Goal: Task Accomplishment & Management: Manage account settings

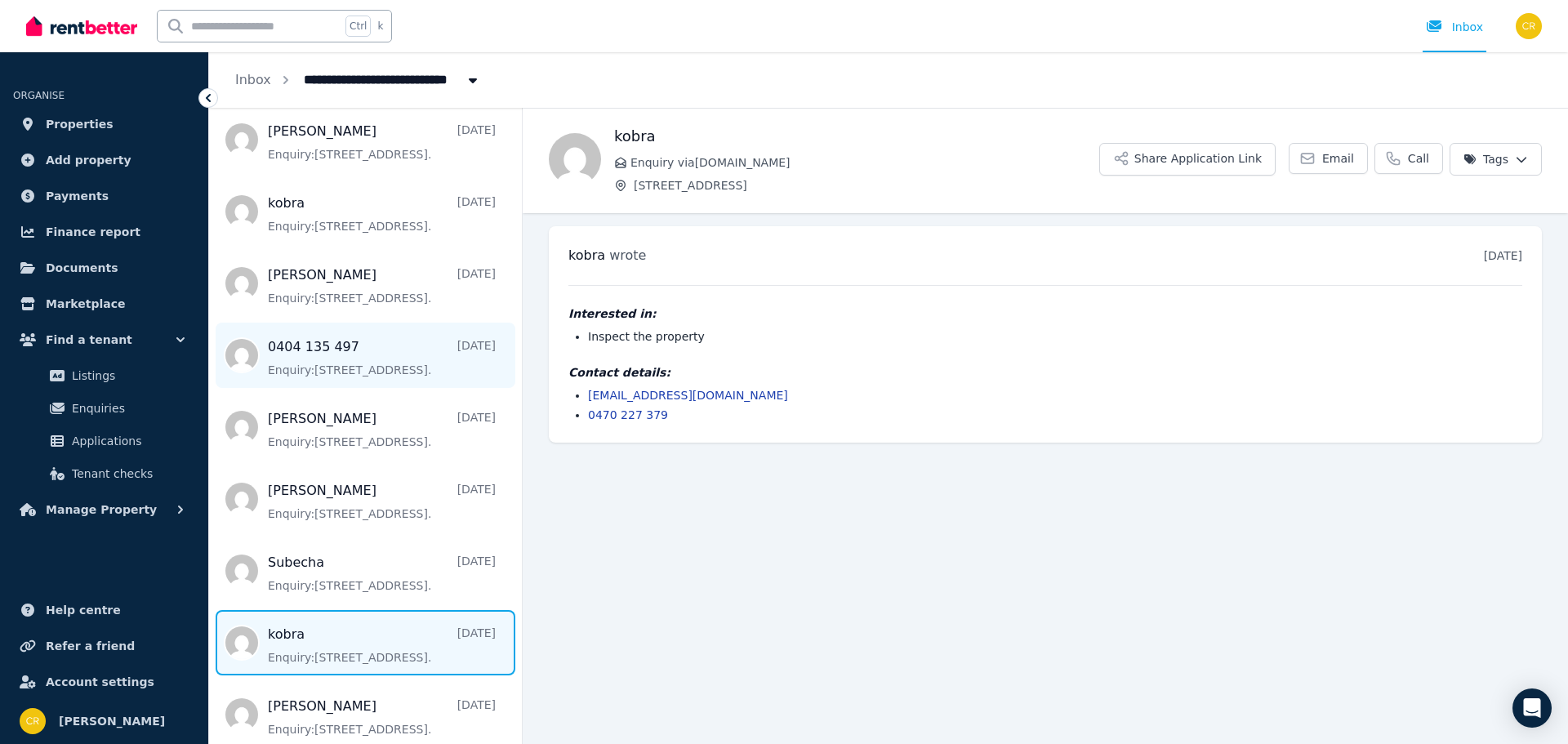
scroll to position [387, 0]
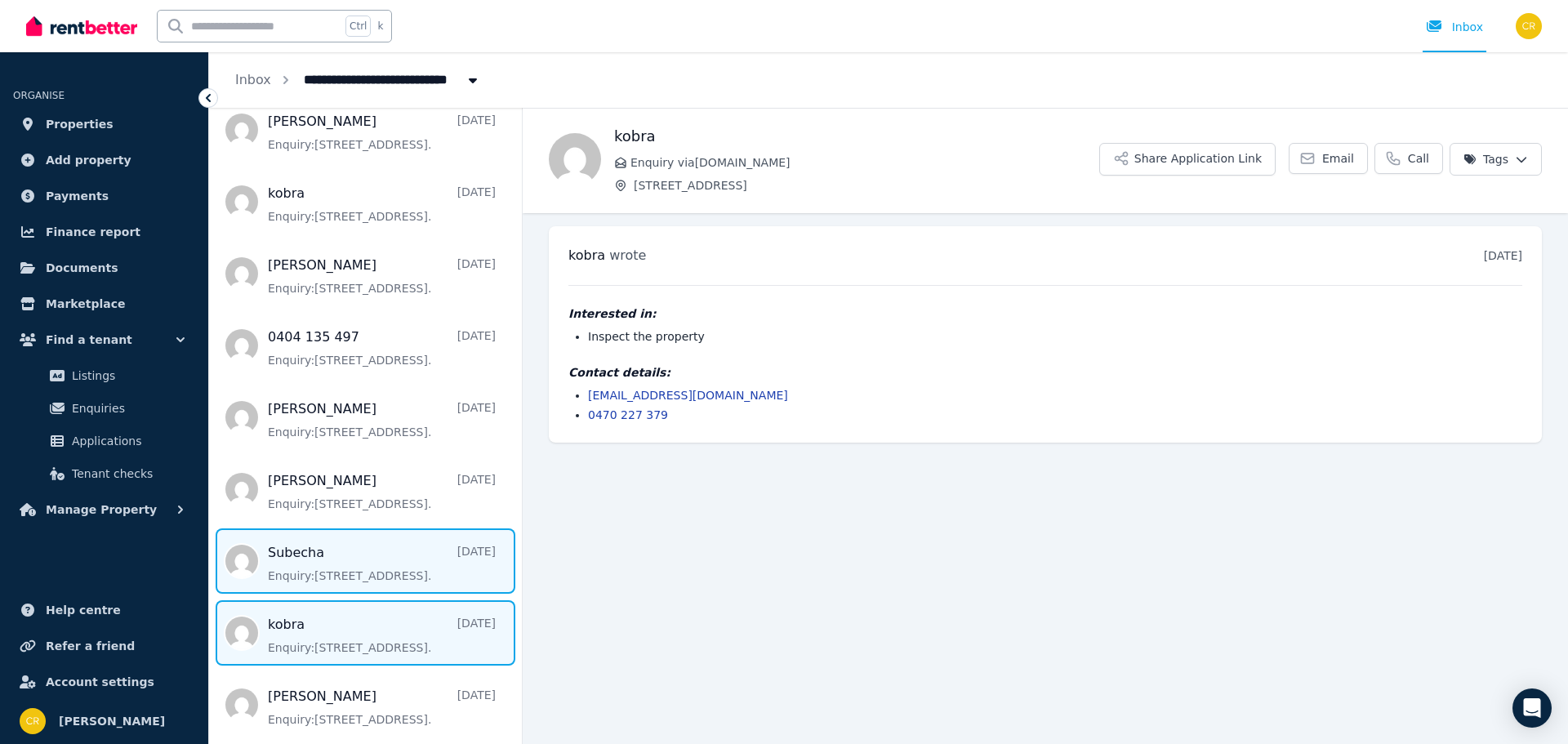
click at [343, 569] on span "Message list" at bounding box center [365, 561] width 313 height 66
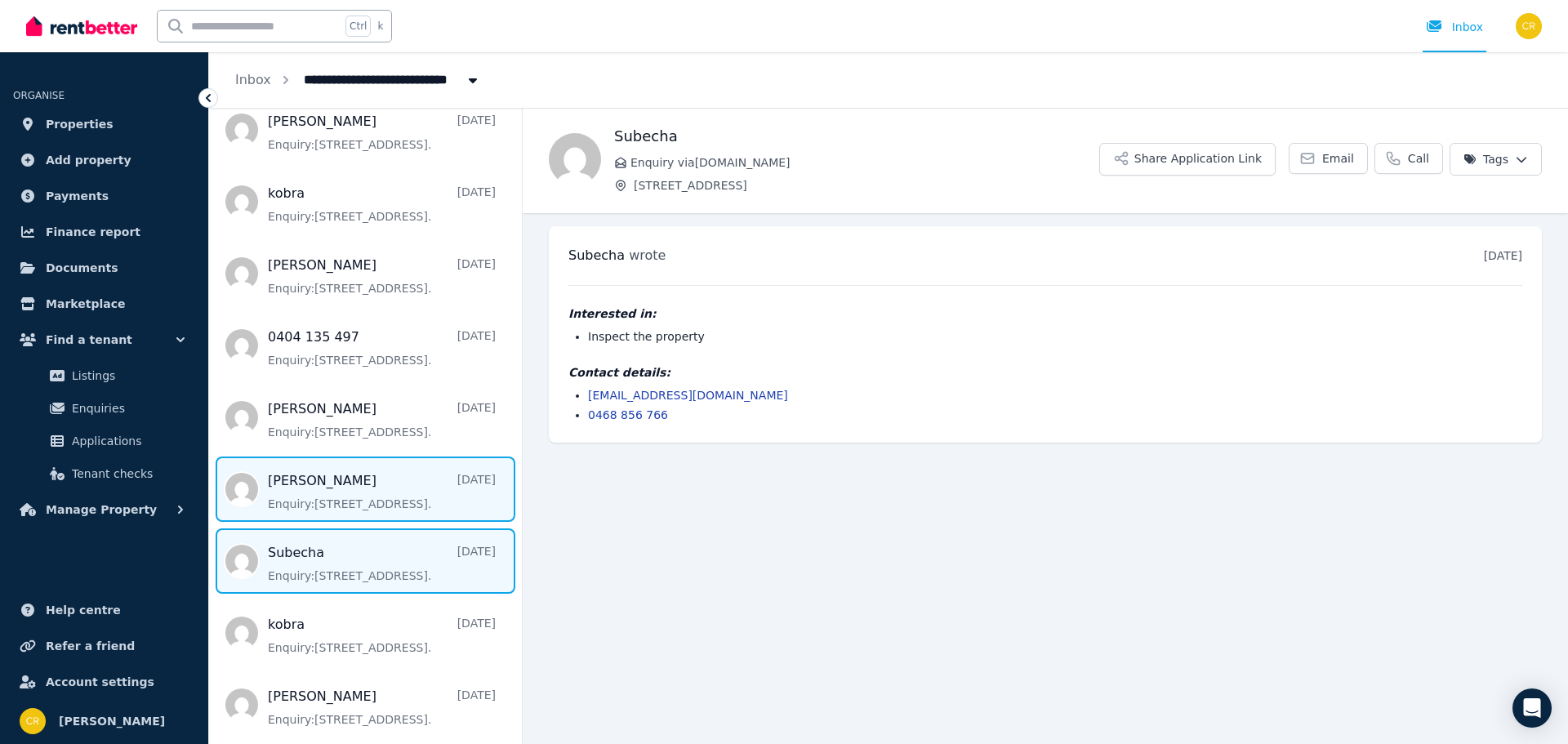
click at [305, 512] on span "Message list" at bounding box center [365, 490] width 313 height 66
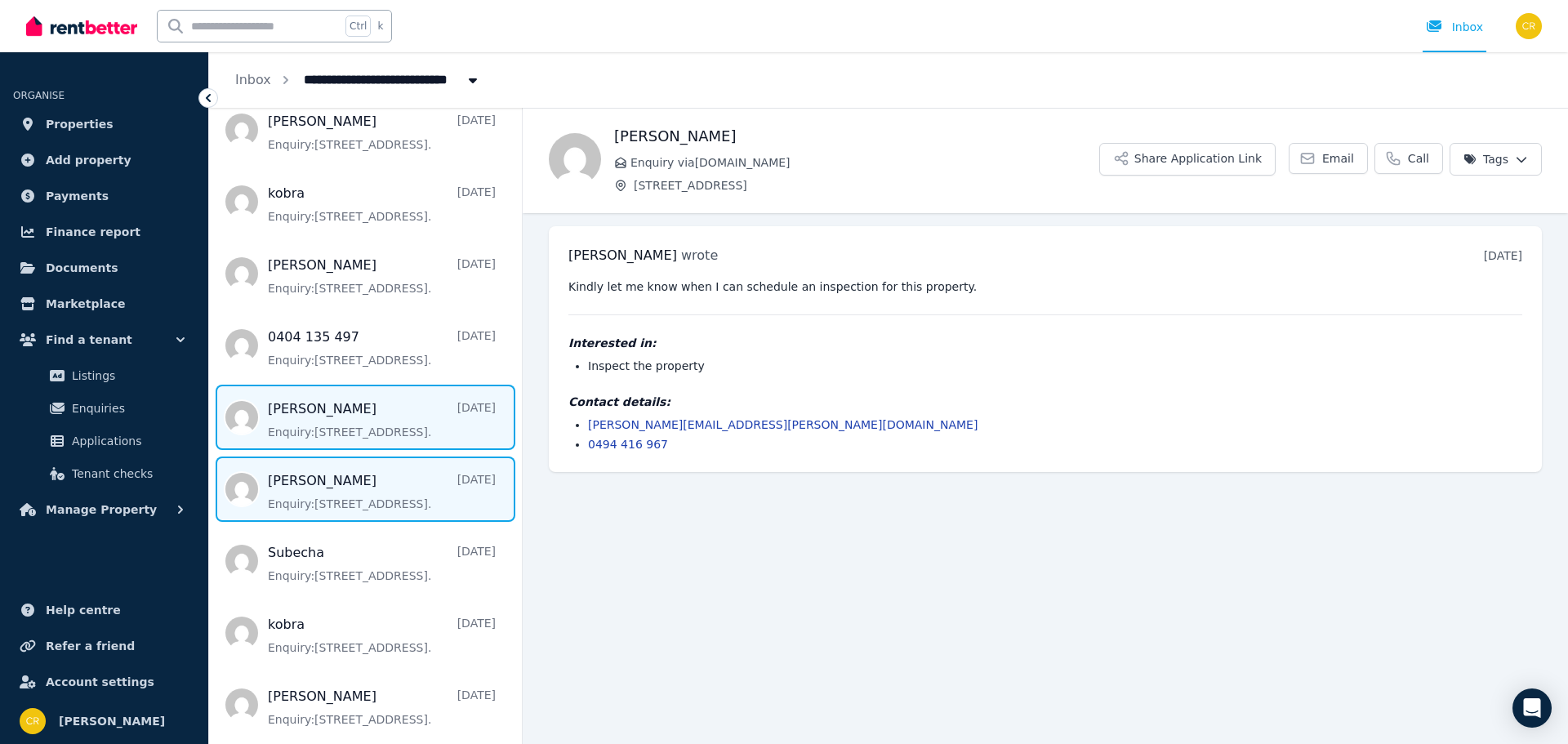
click at [294, 416] on span "Message list" at bounding box center [365, 417] width 313 height 66
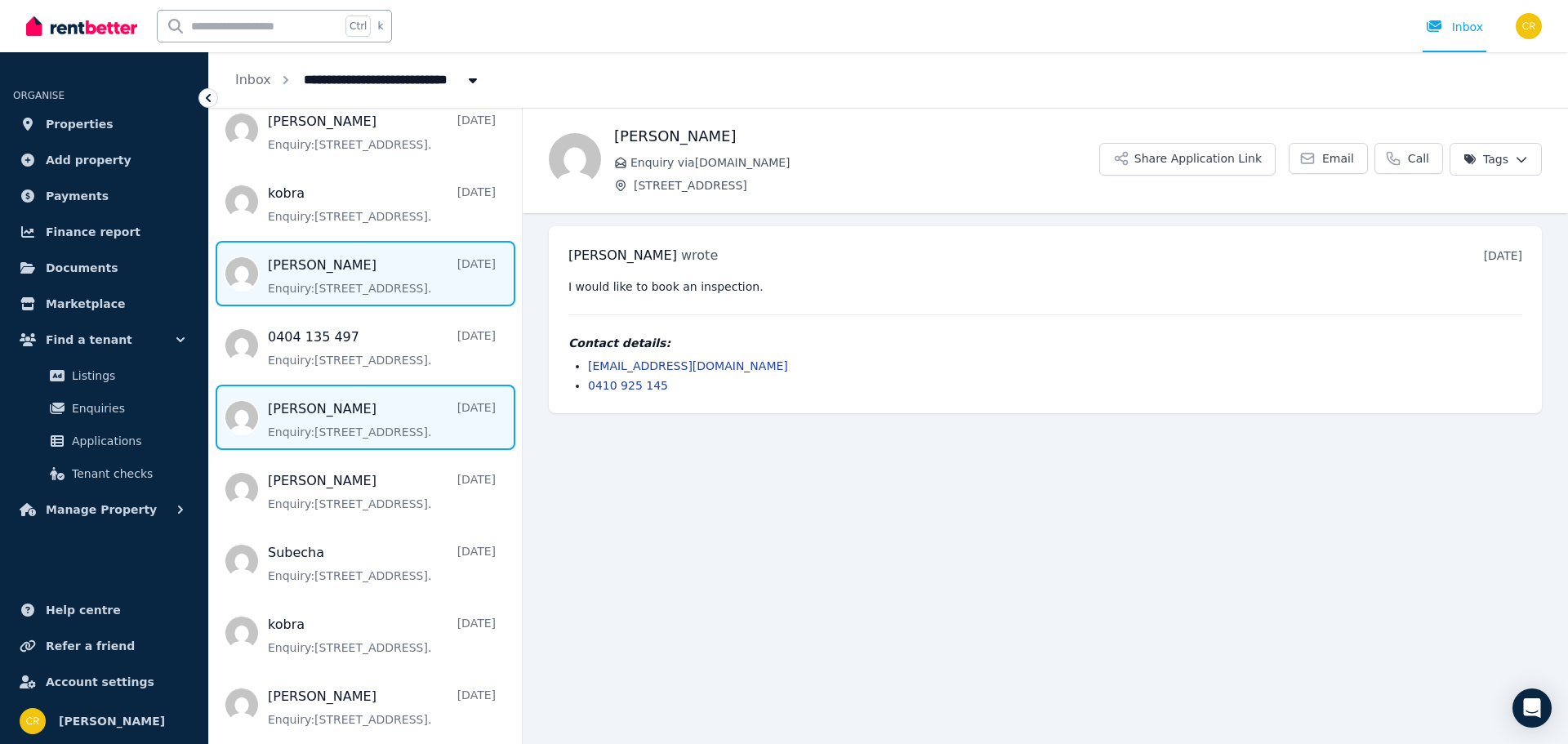
click at [323, 289] on span "Message list" at bounding box center [365, 274] width 313 height 66
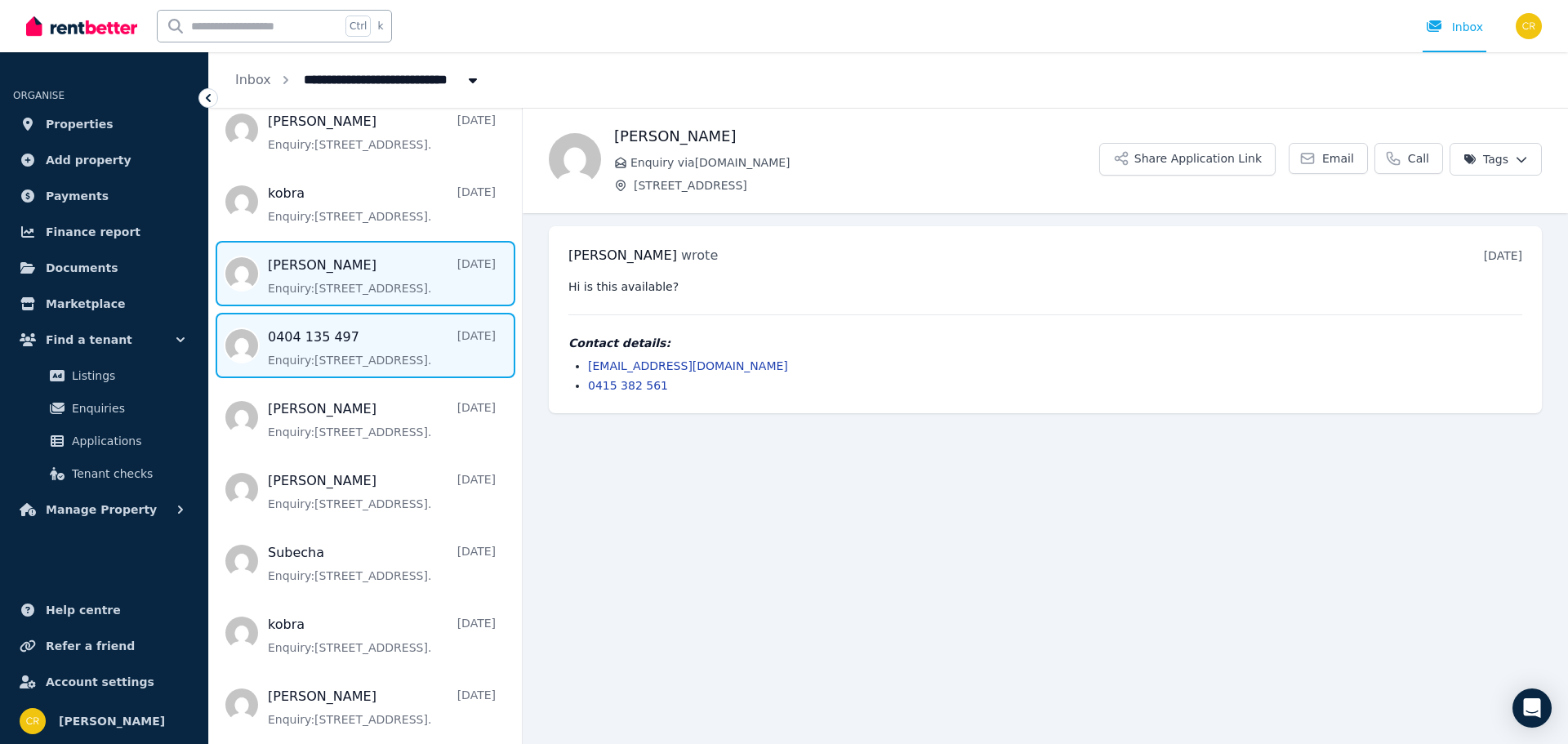
click at [312, 357] on span "Message list" at bounding box center [365, 346] width 313 height 66
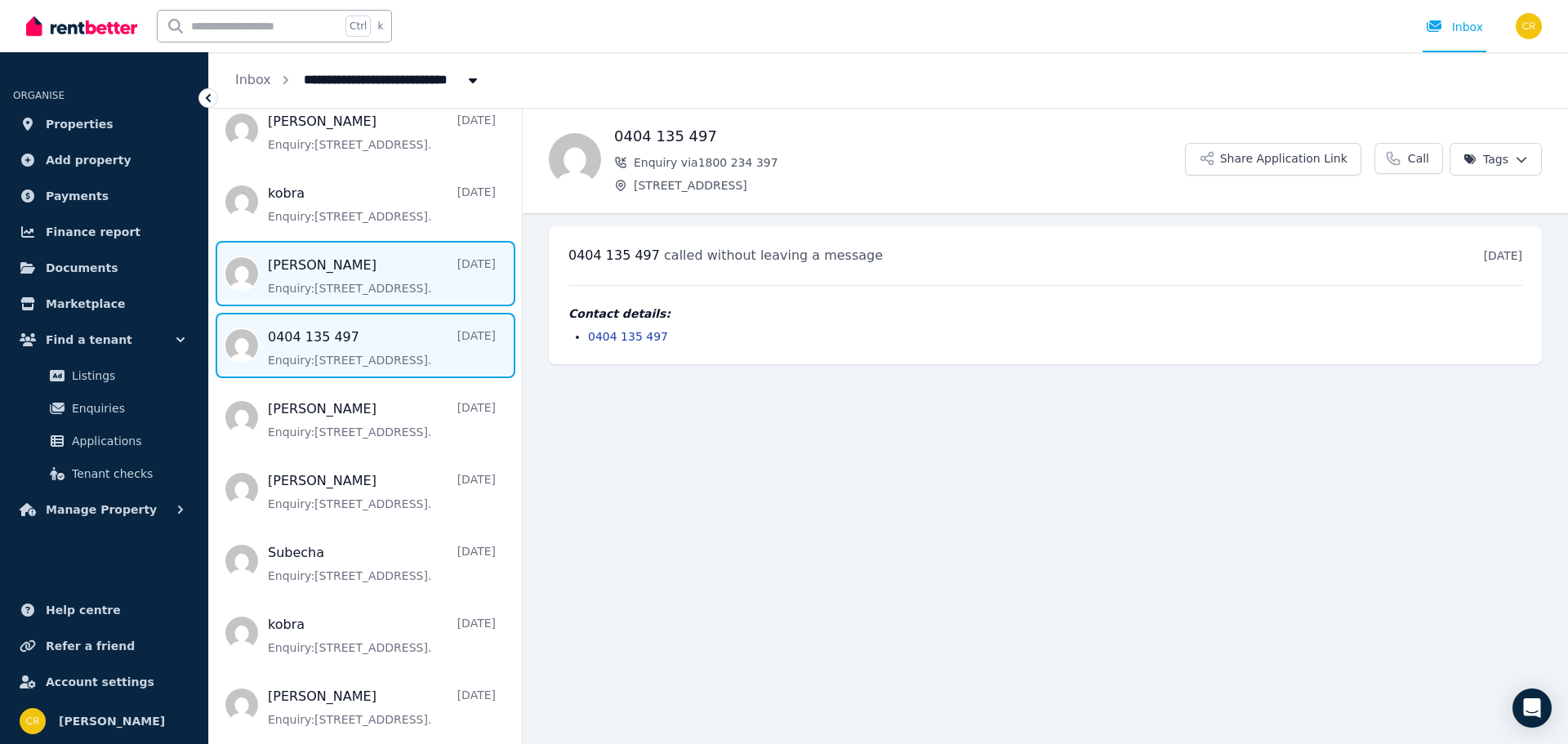
click at [305, 285] on span "Message list" at bounding box center [365, 274] width 313 height 66
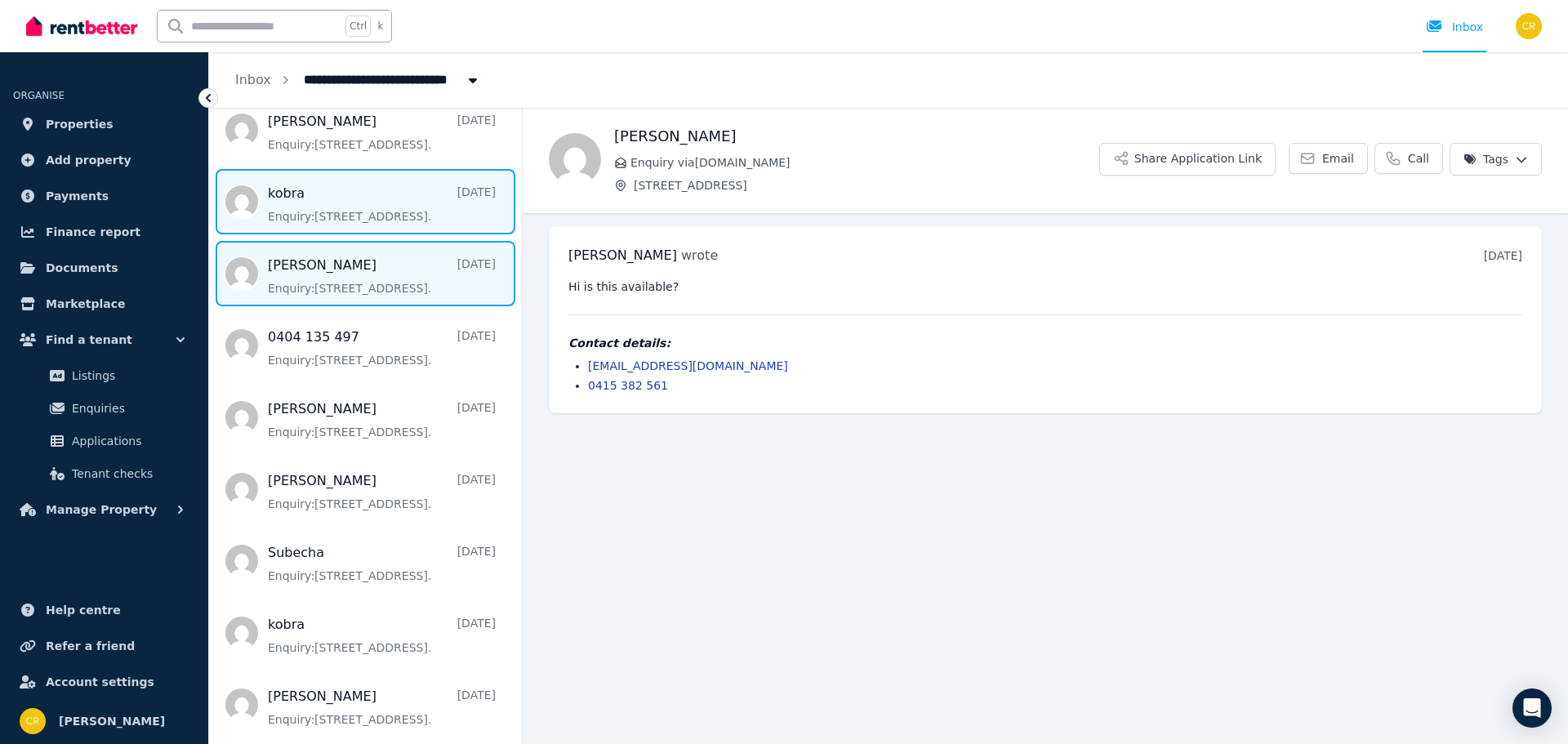
click at [330, 181] on span "Message list" at bounding box center [365, 202] width 313 height 66
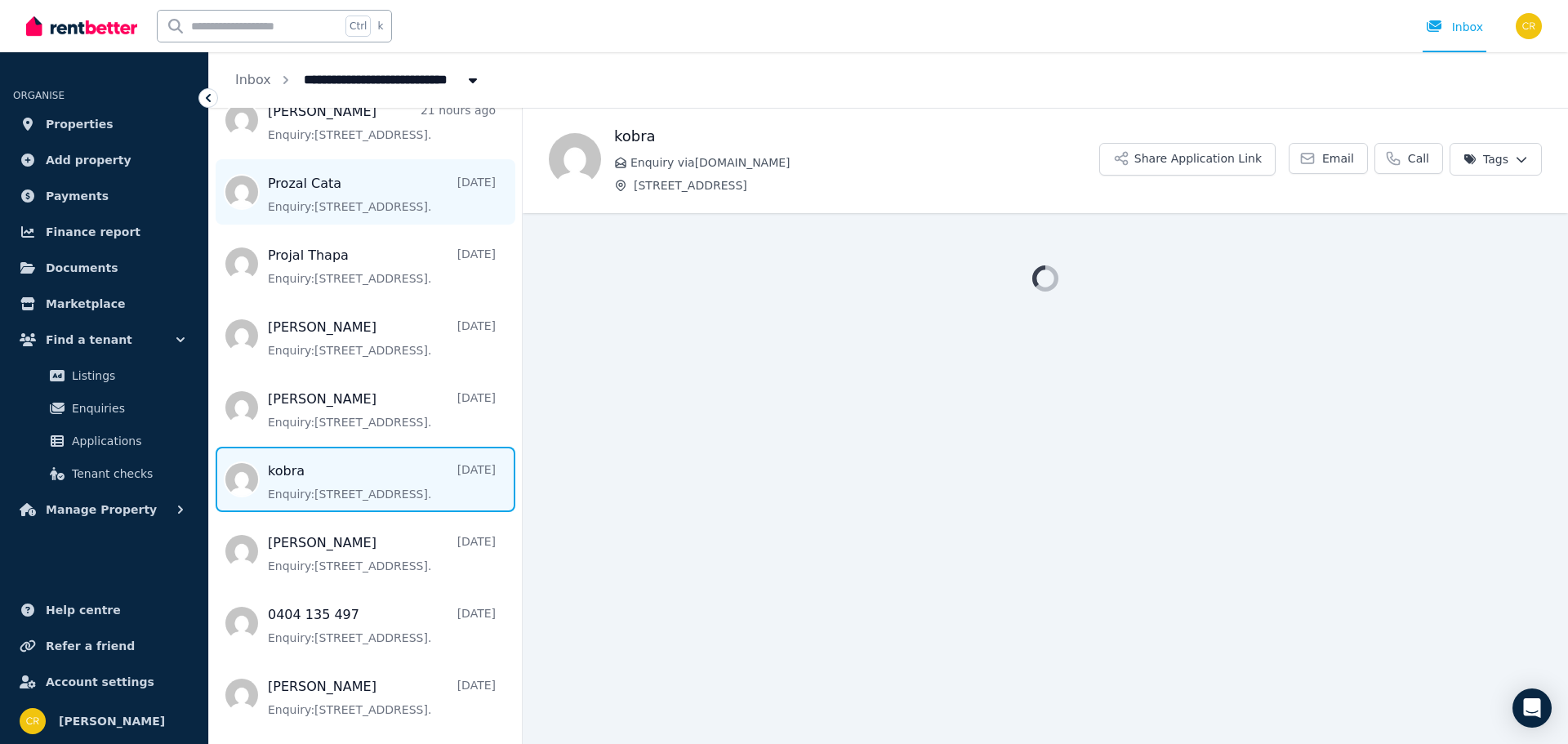
scroll to position [62, 0]
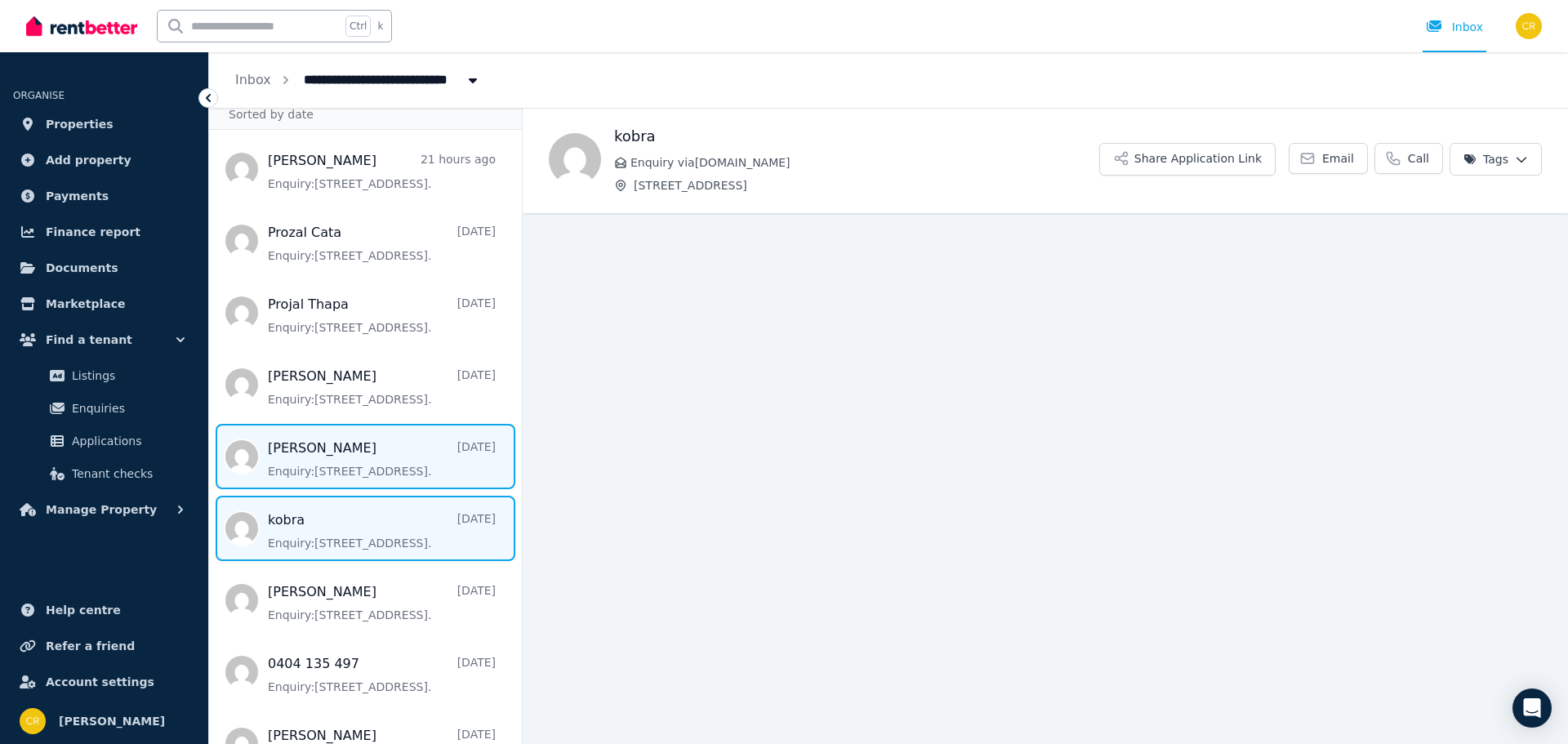
click at [304, 470] on span "Message list" at bounding box center [365, 457] width 313 height 66
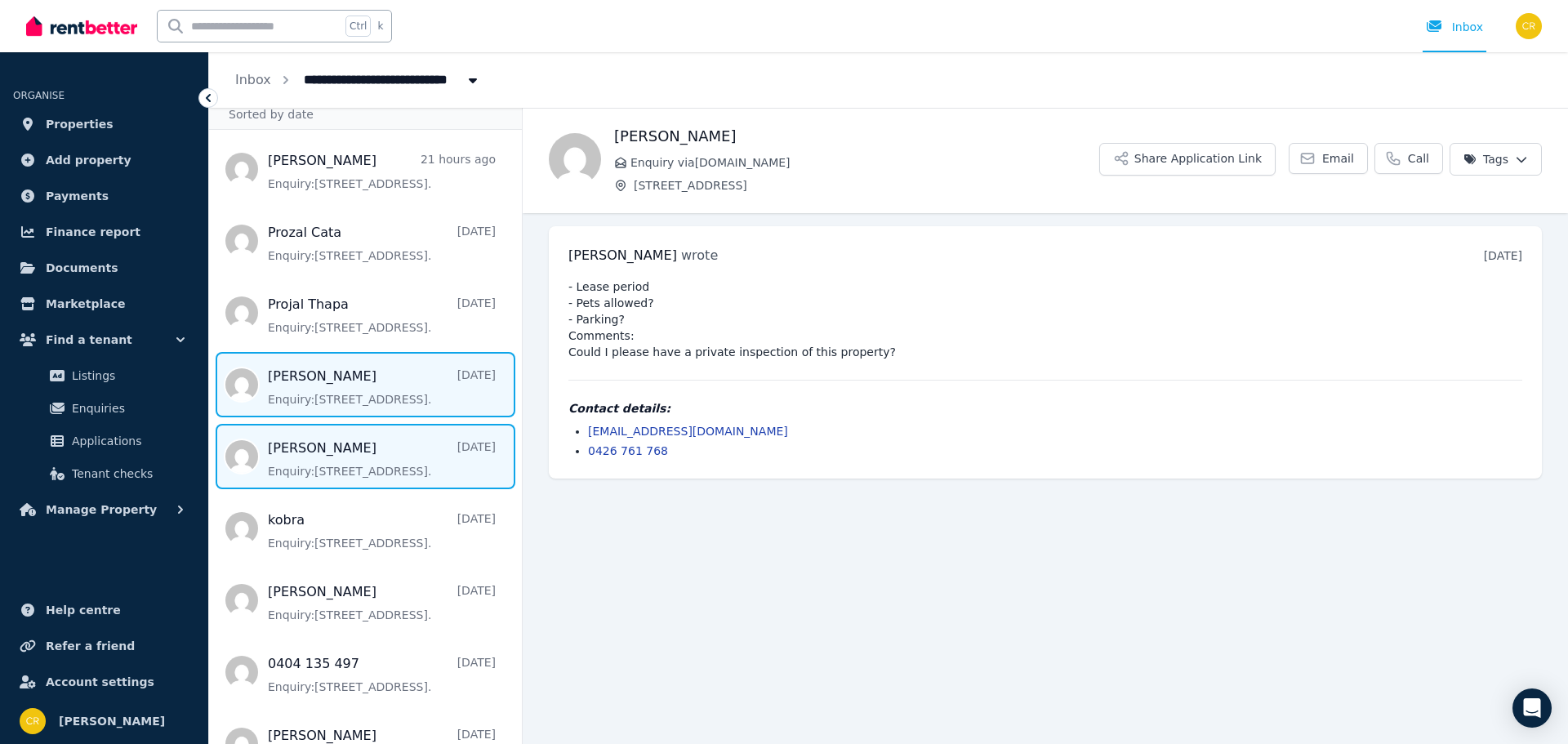
click at [377, 372] on span "Message list" at bounding box center [365, 384] width 313 height 66
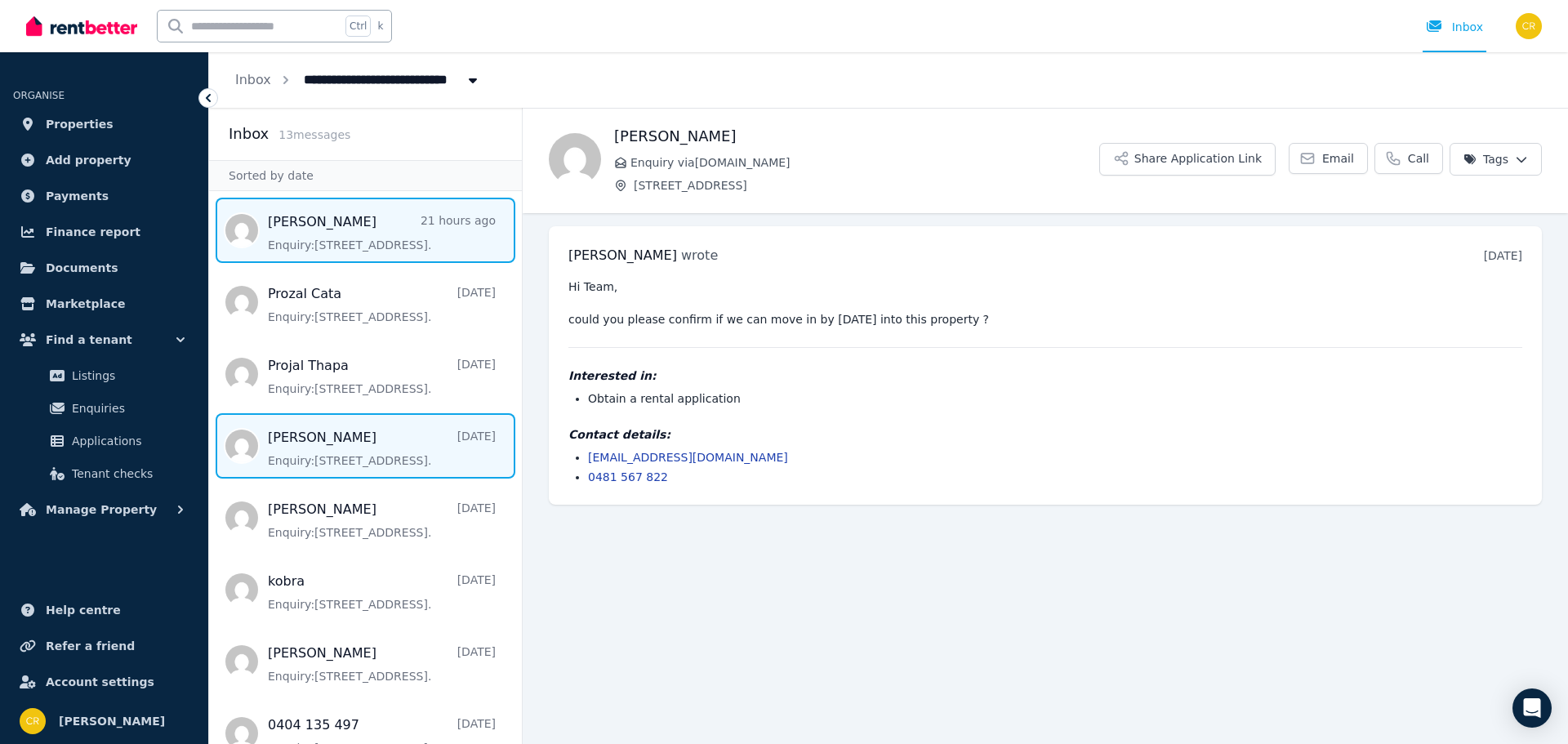
click at [340, 222] on span "Message list" at bounding box center [365, 230] width 313 height 66
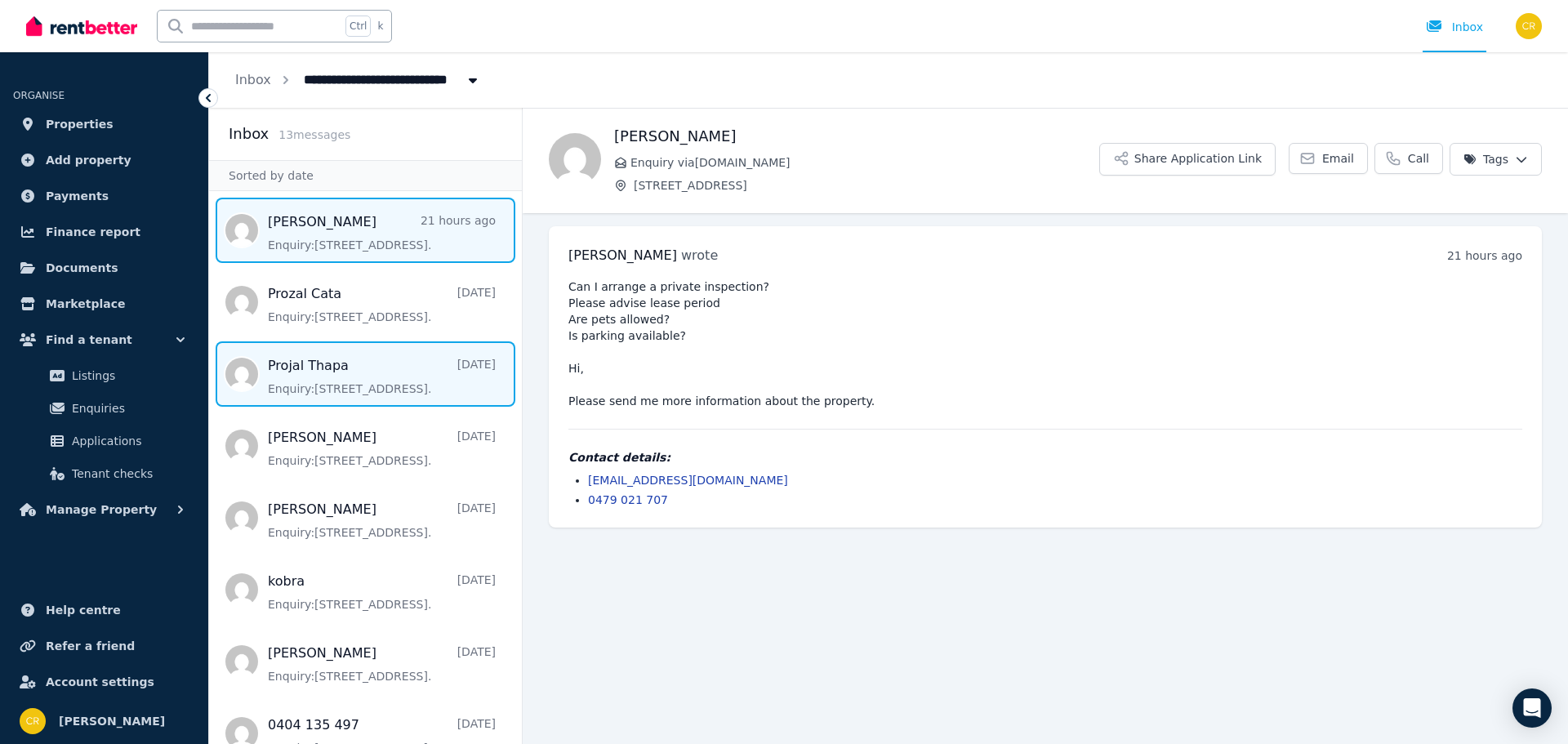
click at [332, 381] on span "Message list" at bounding box center [365, 374] width 313 height 66
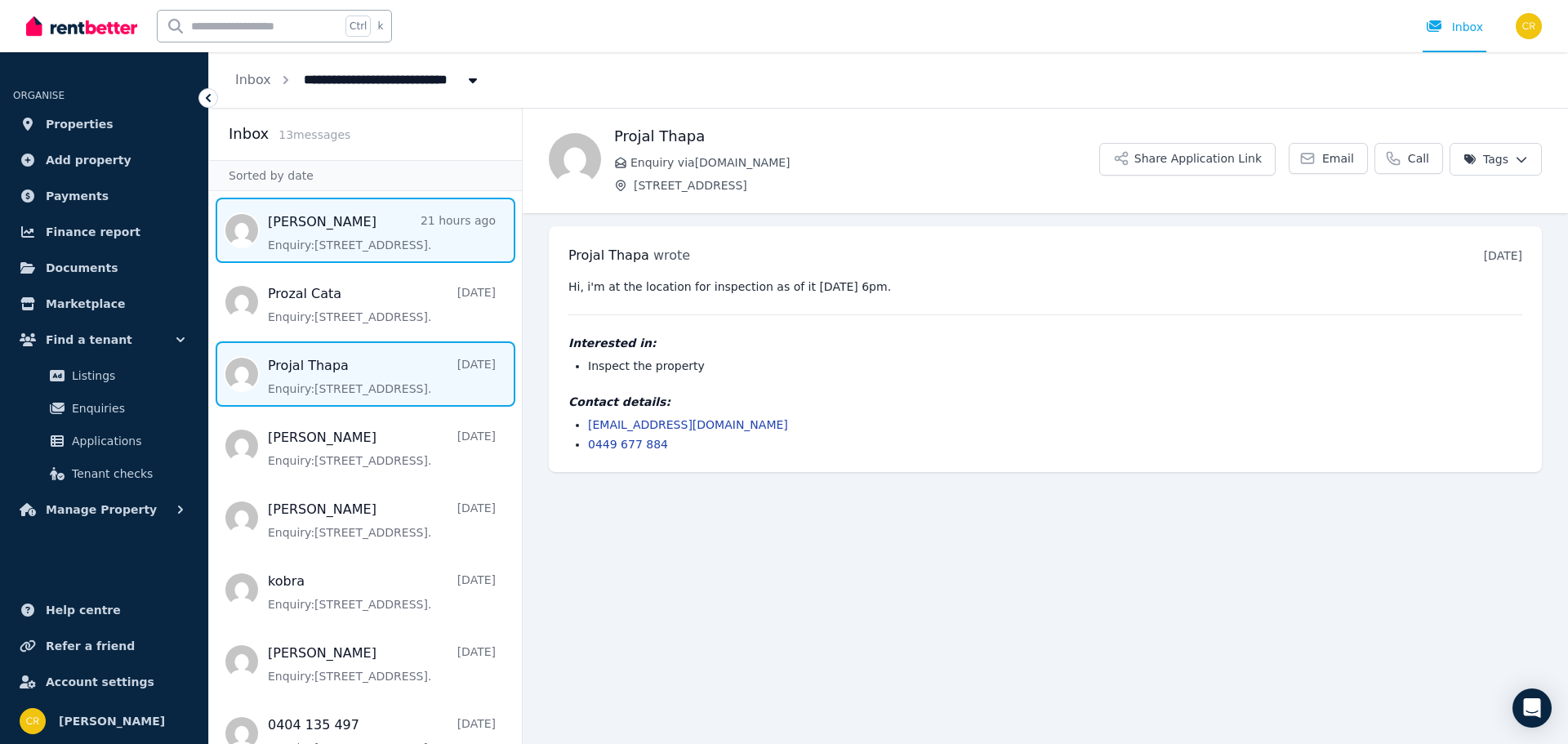
click at [298, 238] on span "Message list" at bounding box center [365, 230] width 313 height 66
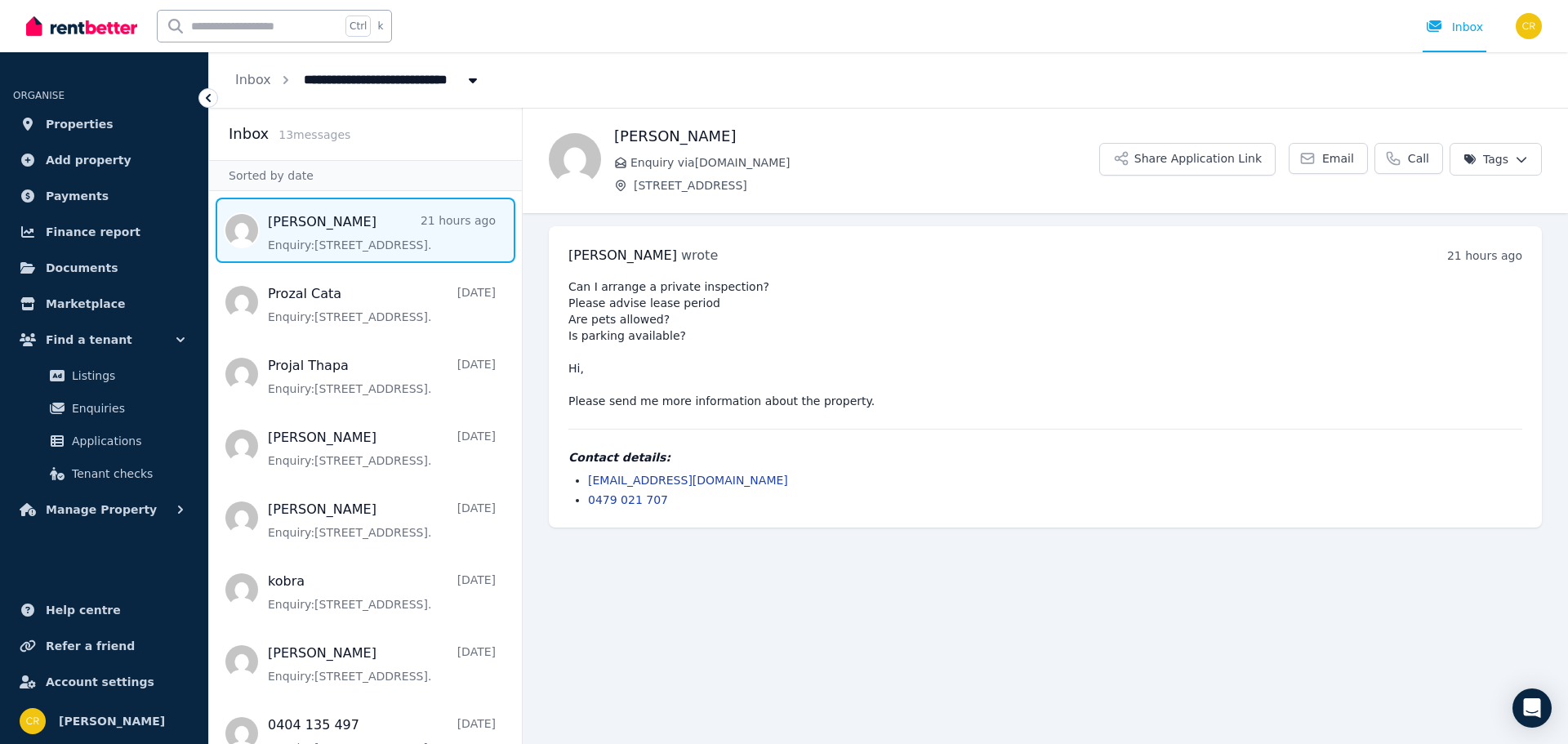
click at [239, 134] on h2 "Inbox" at bounding box center [248, 133] width 40 height 23
click at [211, 96] on icon at bounding box center [208, 97] width 16 height 16
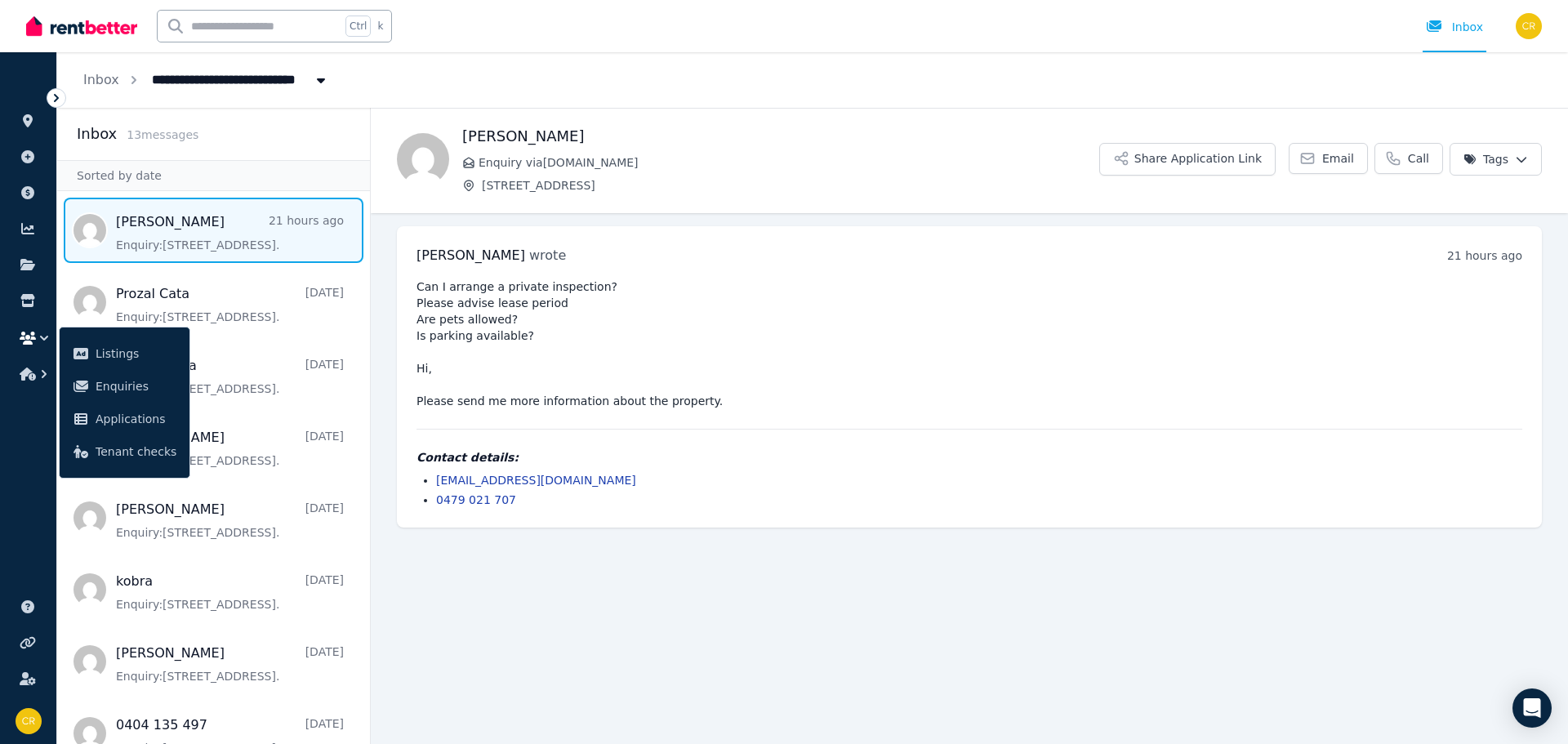
click at [53, 89] on div at bounding box center [57, 98] width 20 height 20
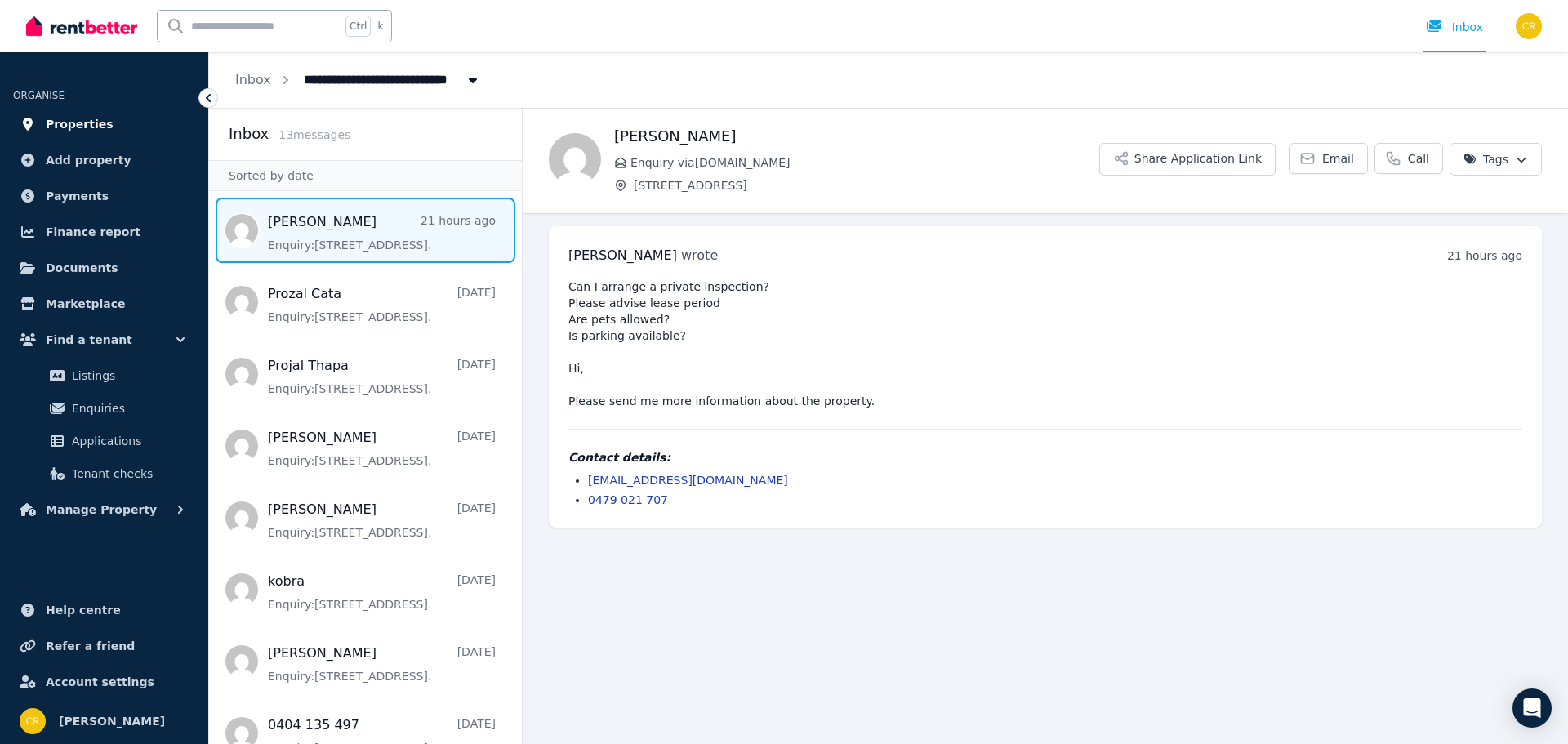
click at [91, 122] on span "Properties" at bounding box center [79, 124] width 68 height 20
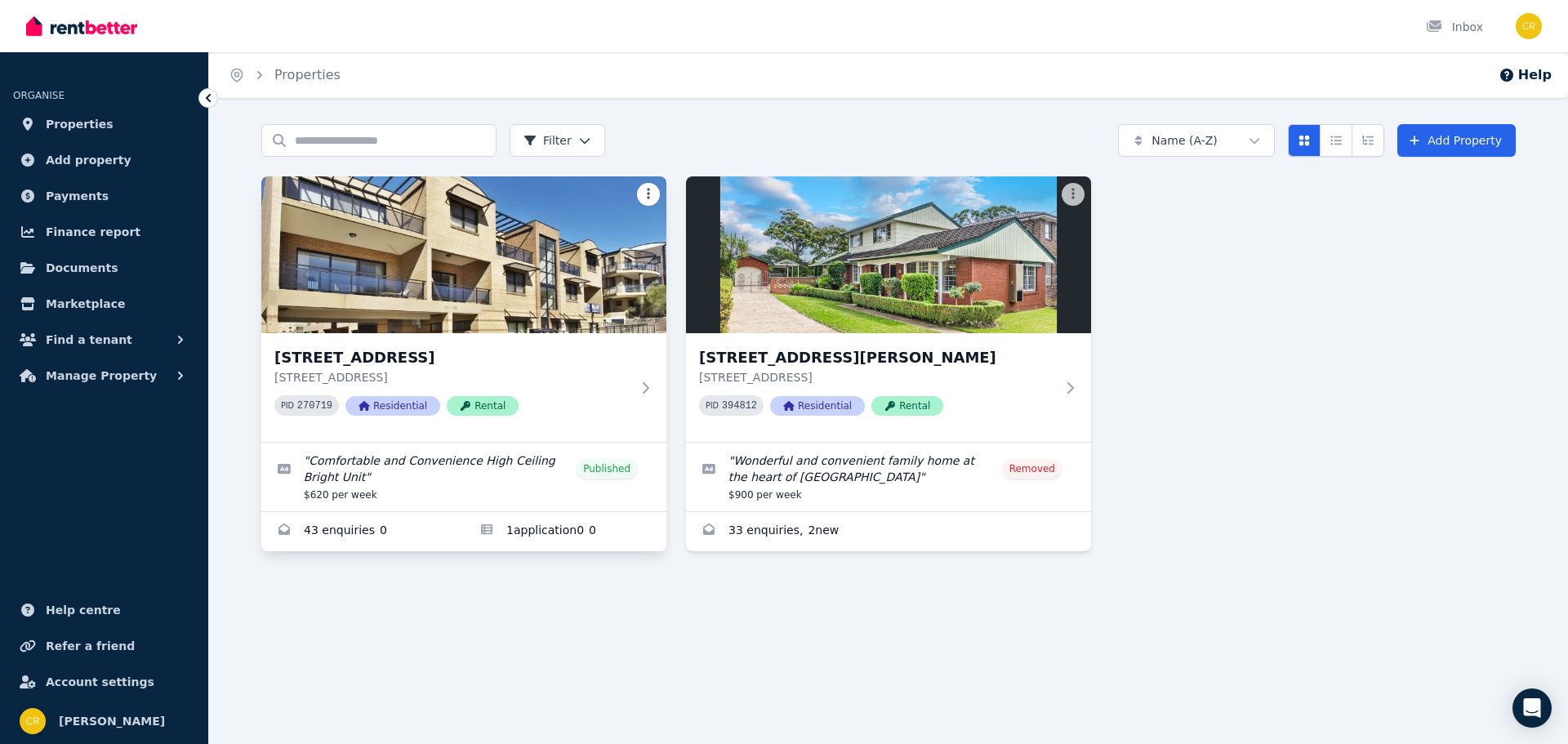
click at [652, 188] on html "Open main menu Inbox Open user menu ORGANISE Properties Add property Payments F…" at bounding box center [784, 372] width 1568 height 744
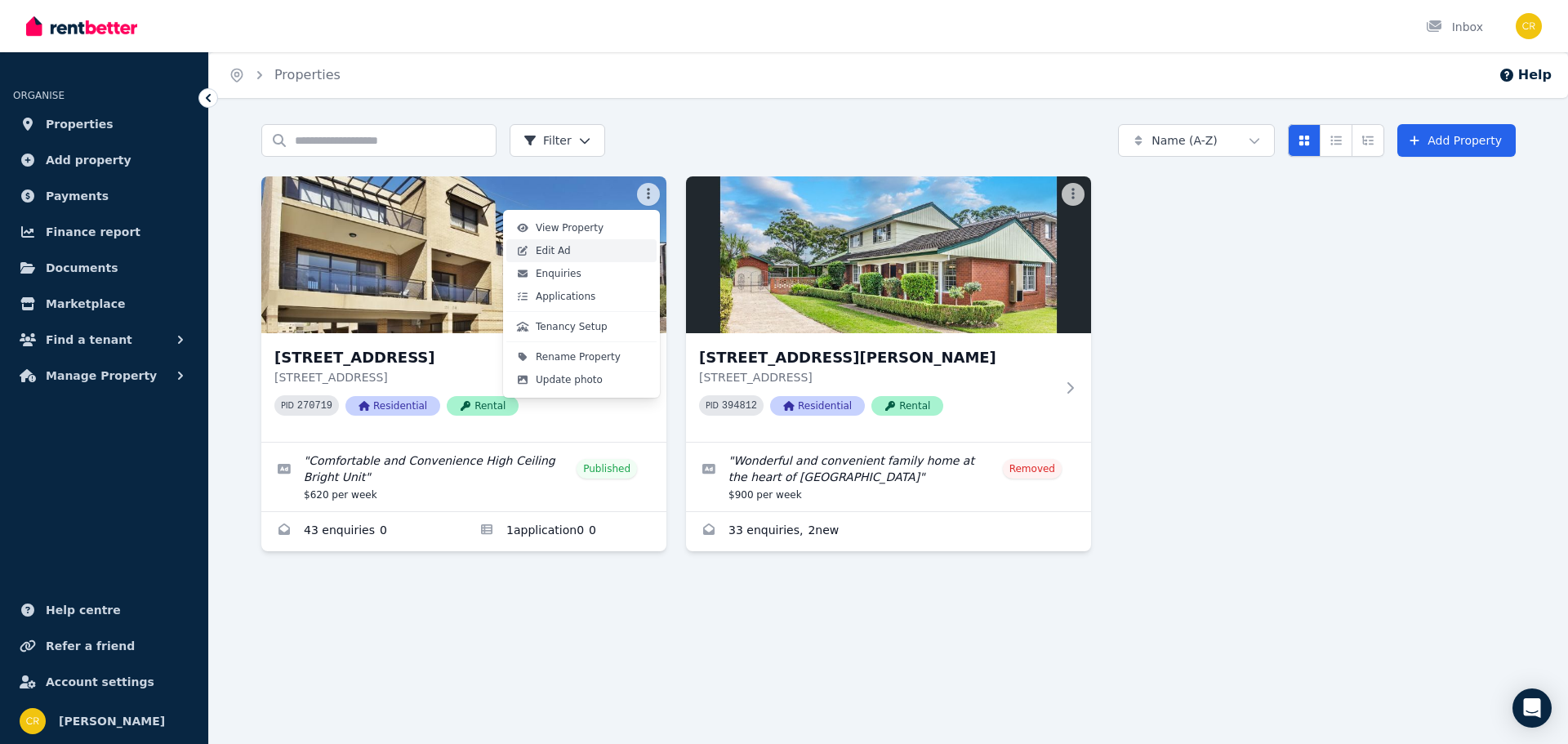
click at [576, 254] on link "Edit Ad" at bounding box center [581, 250] width 150 height 23
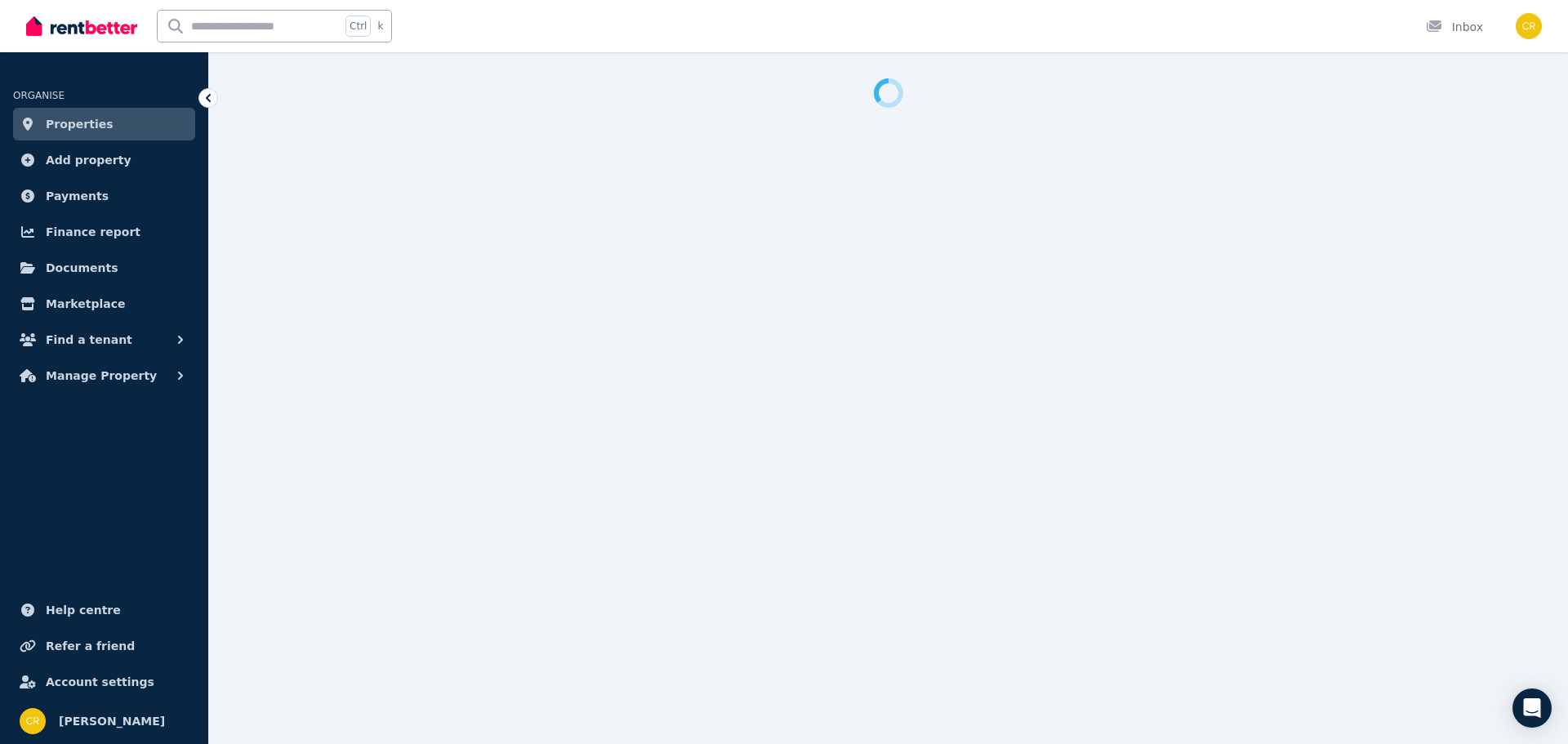
select select "**********"
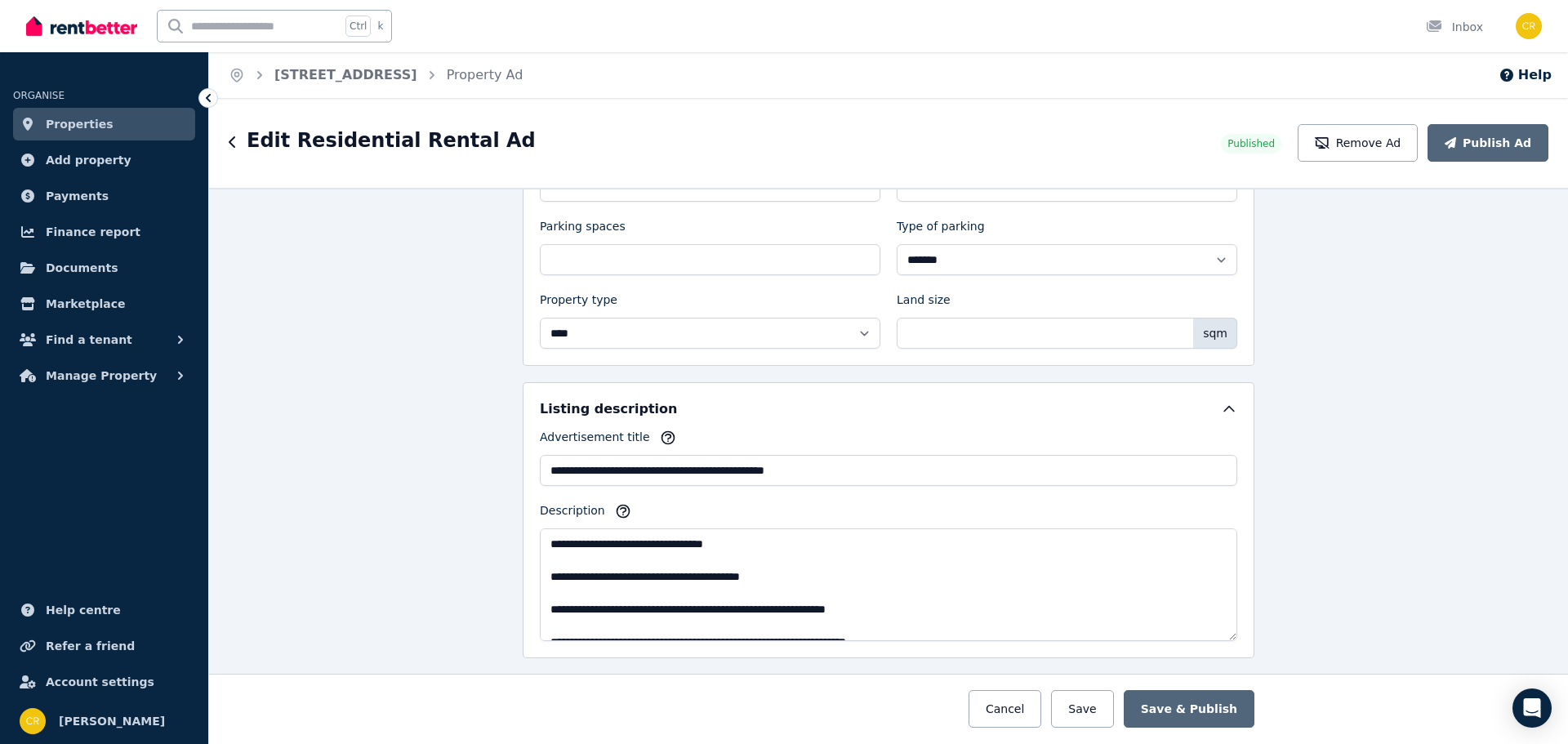
scroll to position [735, 0]
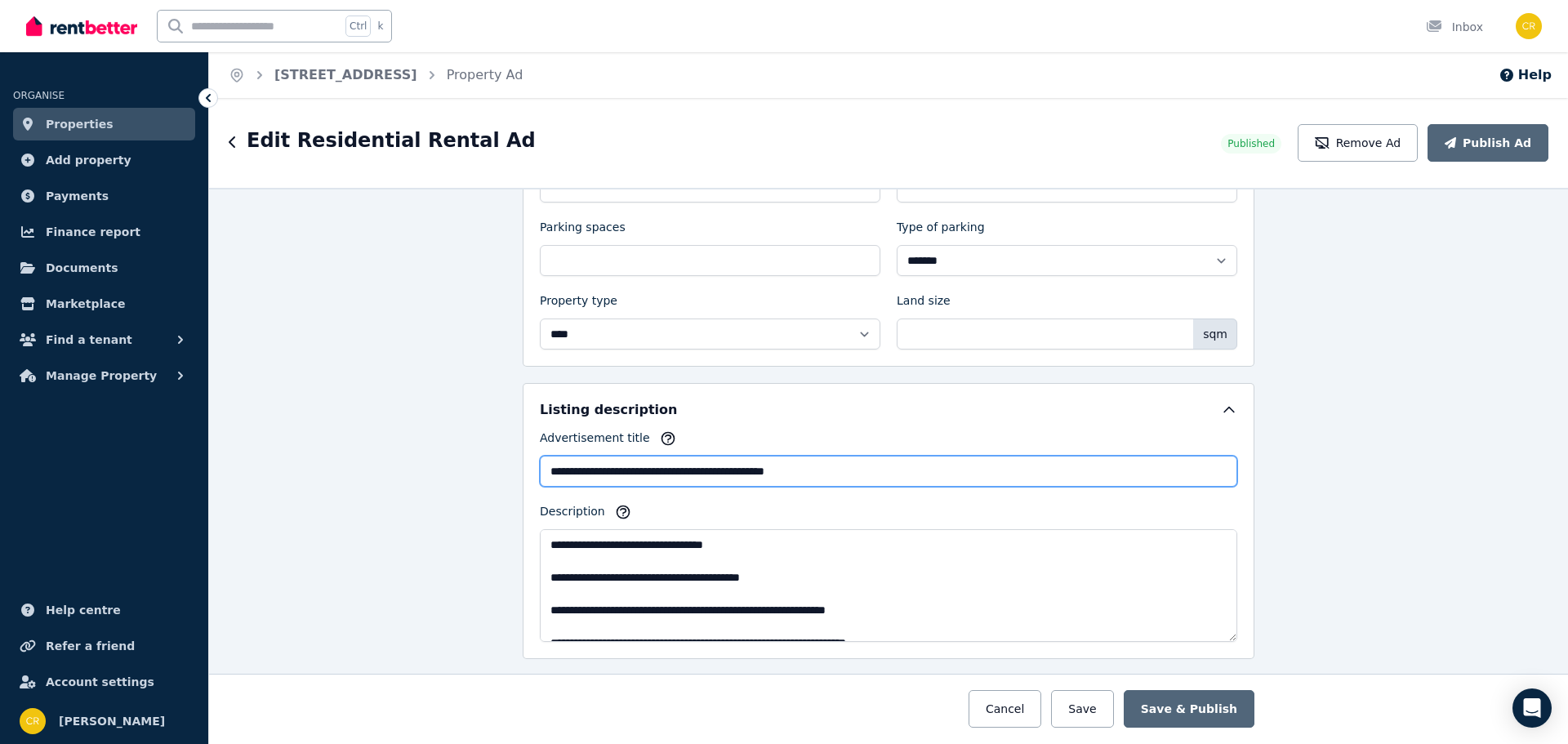
click at [1001, 474] on input "**********" at bounding box center [888, 471] width 698 height 31
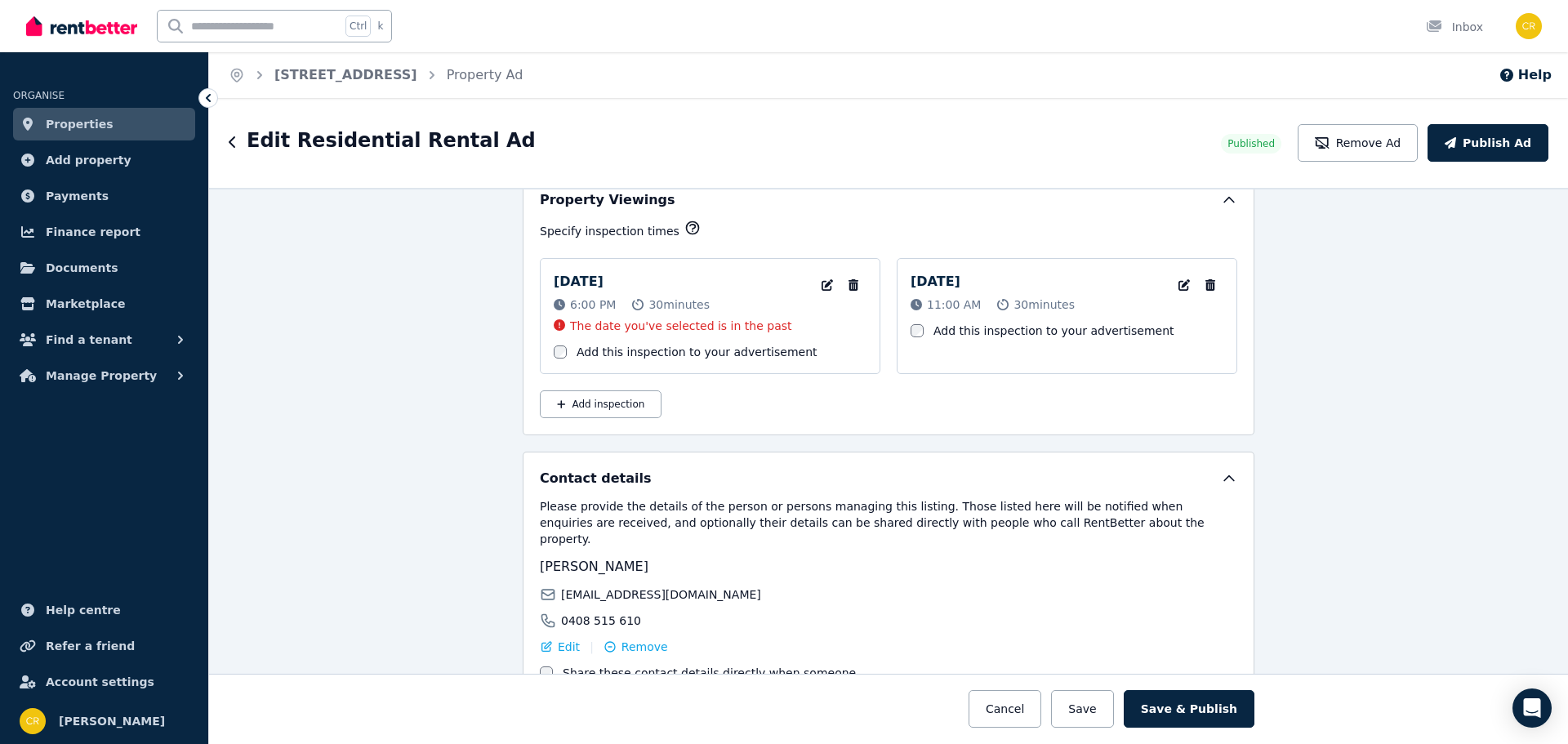
scroll to position [2531, 0]
click at [861, 283] on button "button" at bounding box center [854, 287] width 26 height 26
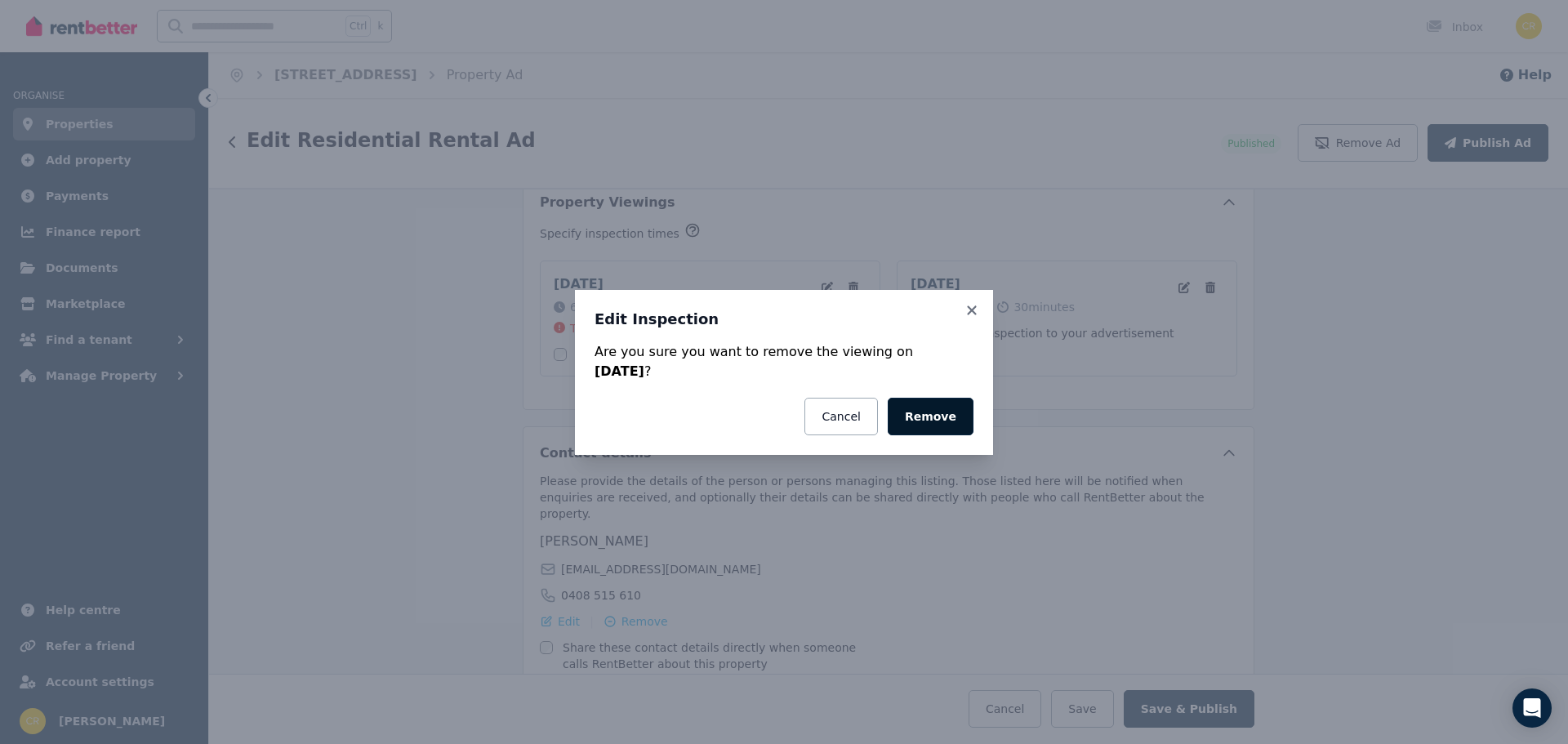
click at [952, 416] on button "Remove" at bounding box center [931, 416] width 85 height 38
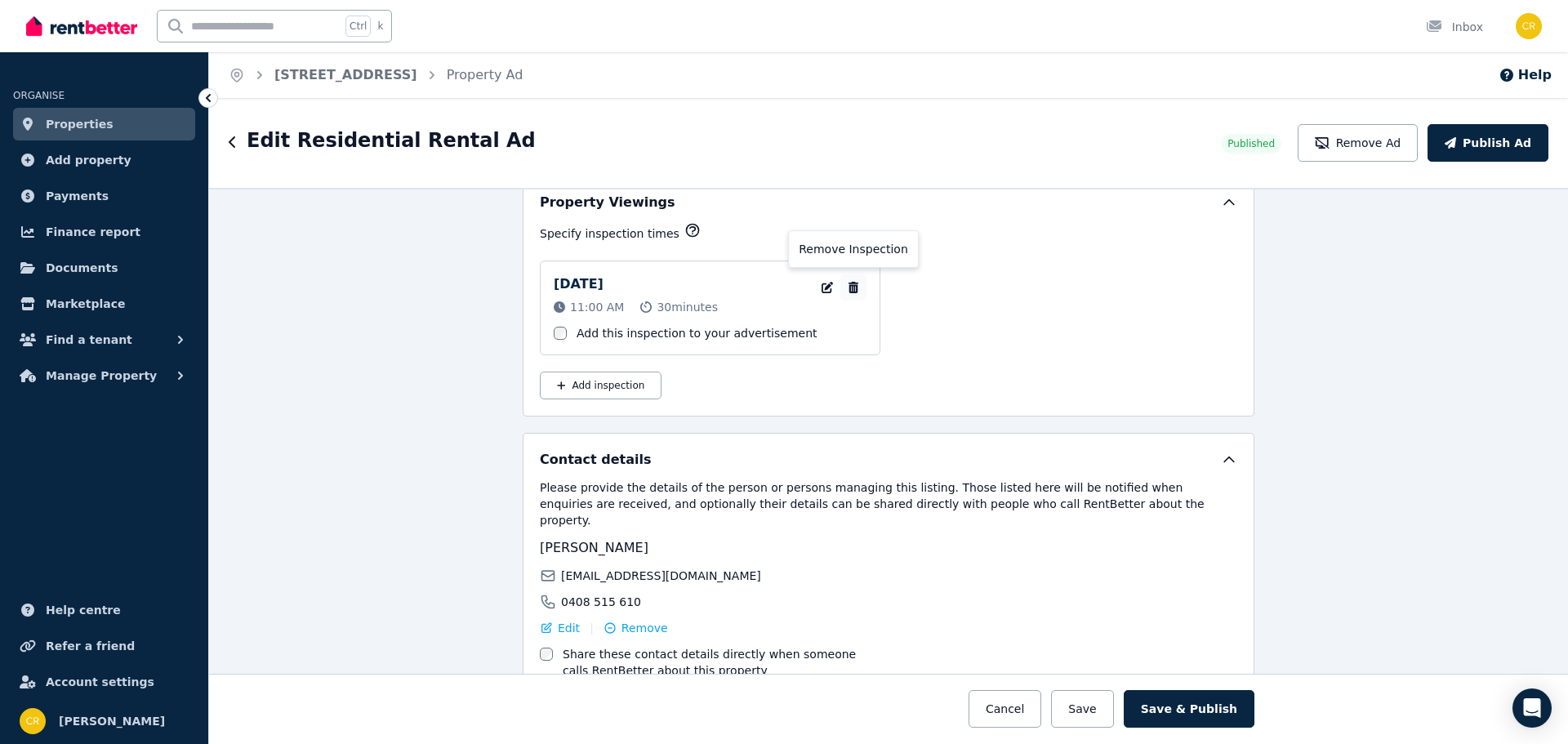
click at [849, 283] on icon "button" at bounding box center [854, 288] width 16 height 12
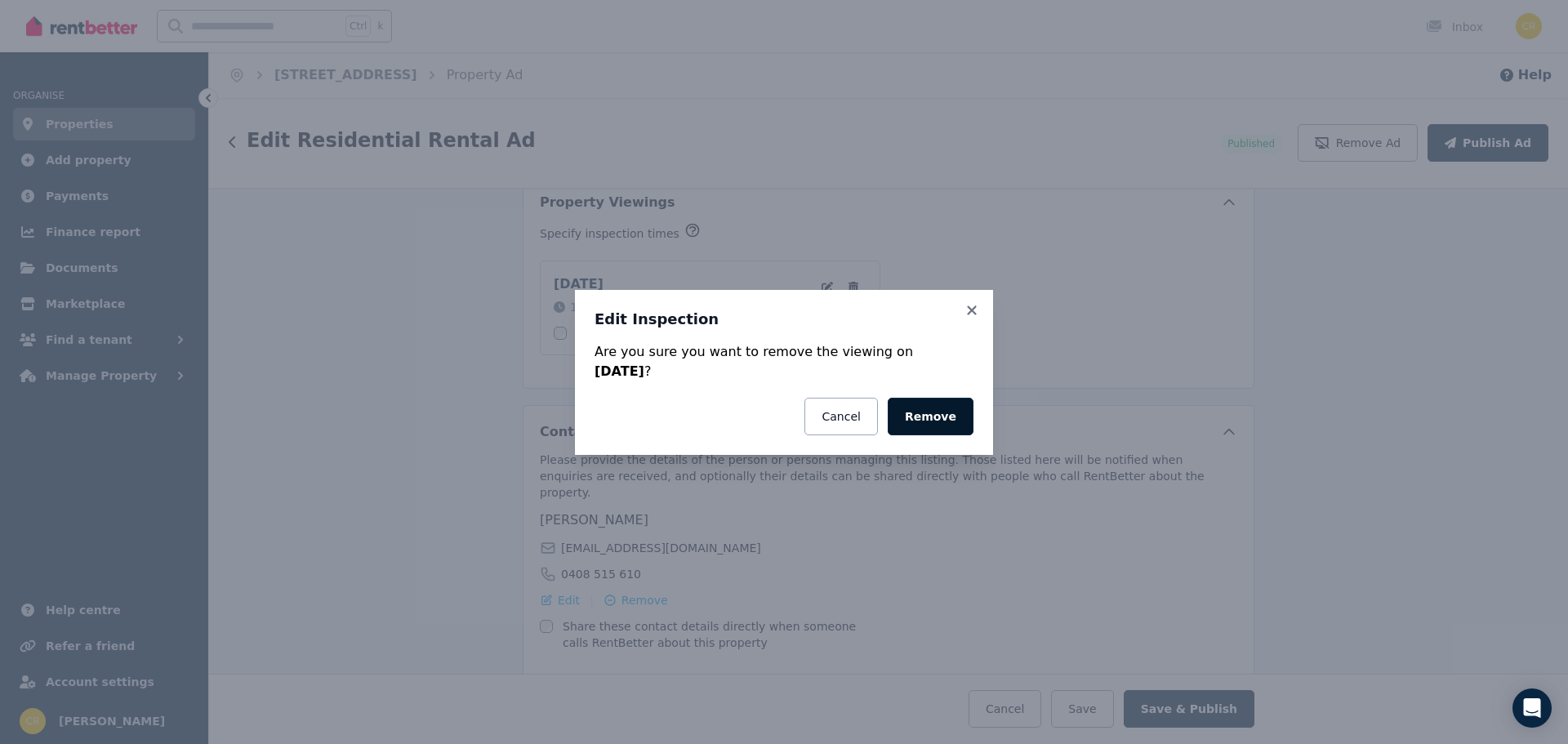
click at [958, 422] on button "Remove" at bounding box center [931, 416] width 85 height 38
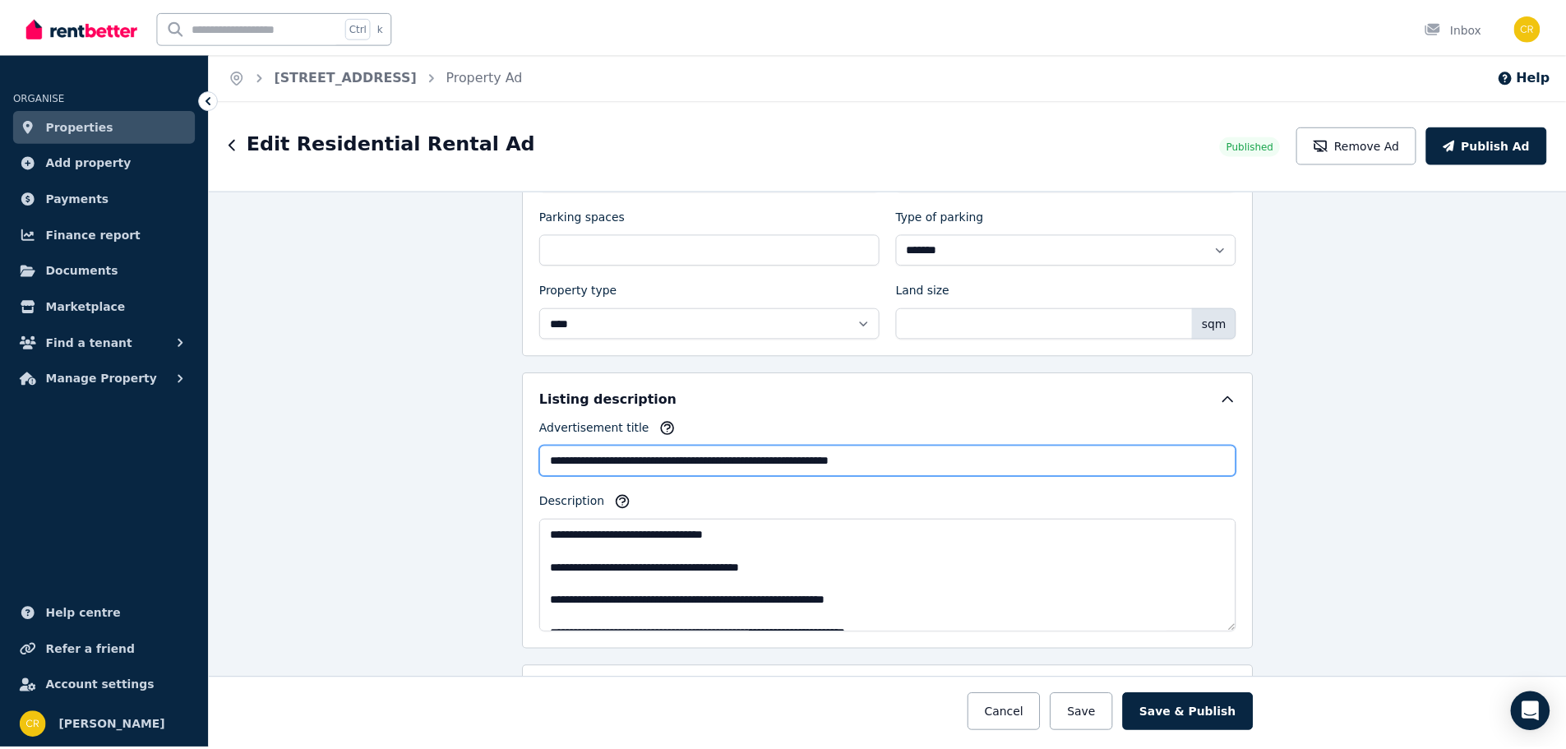
scroll to position [792, 0]
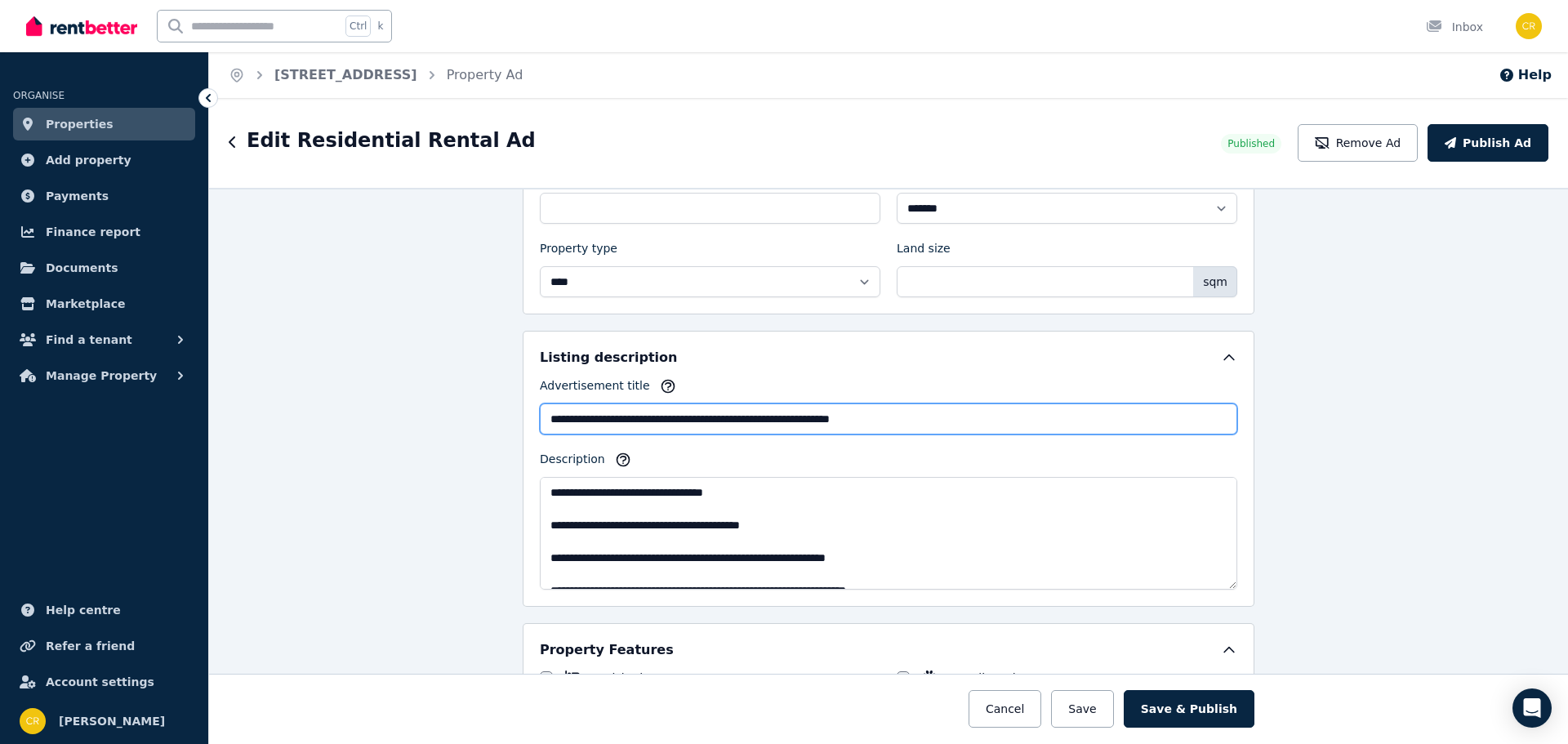
click at [895, 418] on input "**********" at bounding box center [888, 418] width 698 height 31
type input "**********"
click at [1164, 695] on button "Save & Publish" at bounding box center [1189, 709] width 131 height 38
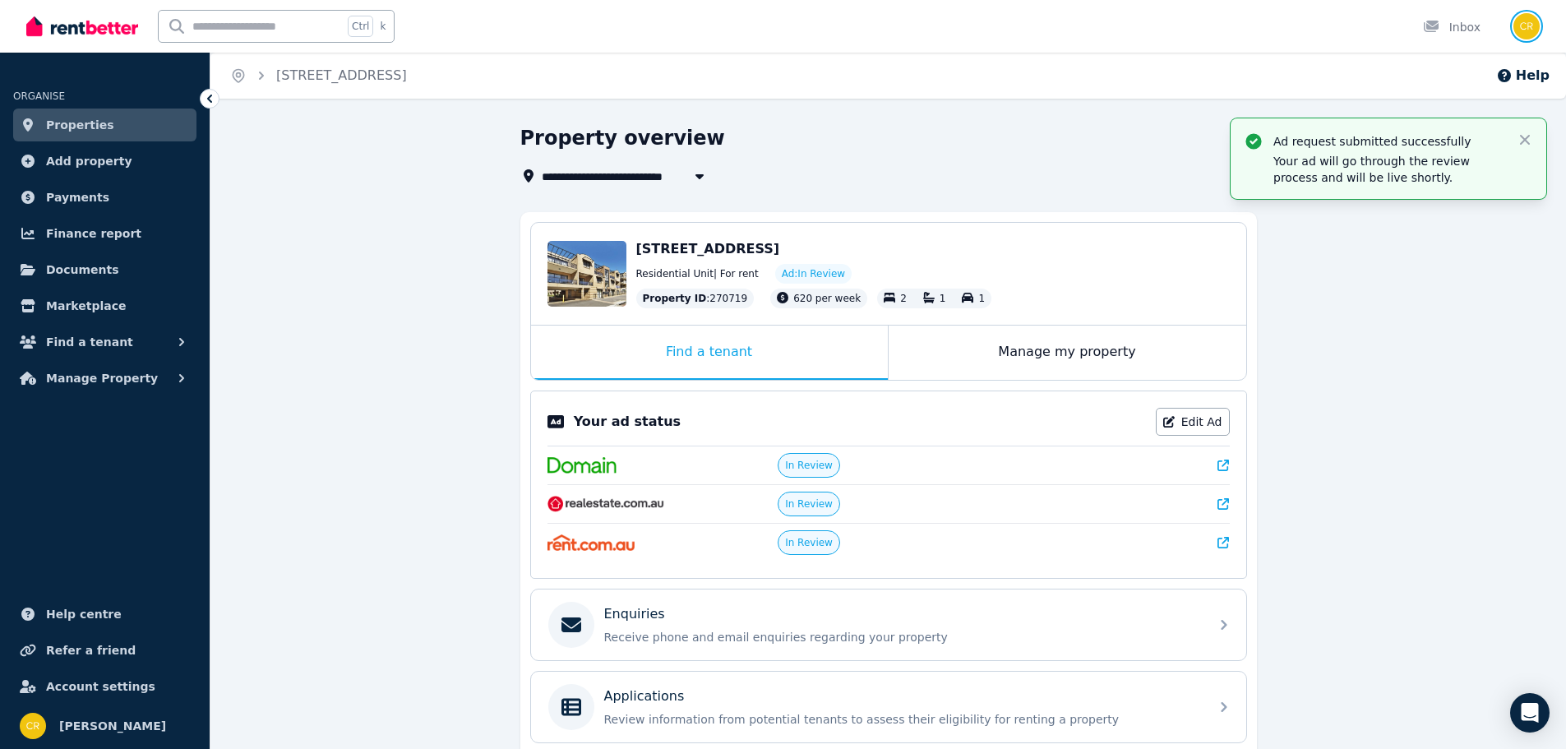
click at [1532, 21] on img "button" at bounding box center [1526, 26] width 26 height 26
click at [597, 280] on div "Edit" at bounding box center [587, 274] width 79 height 66
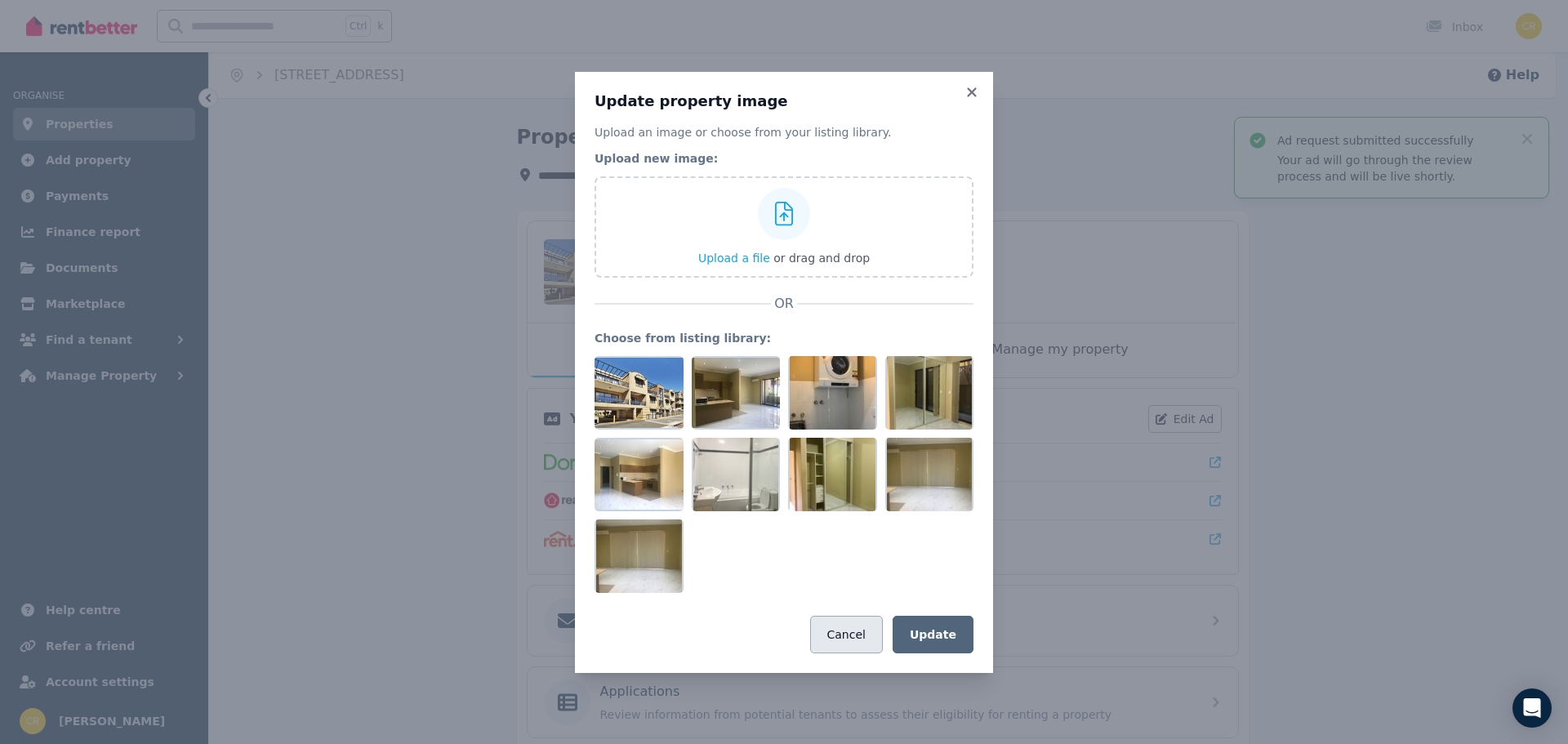
click at [845, 639] on button "Cancel" at bounding box center [847, 635] width 73 height 38
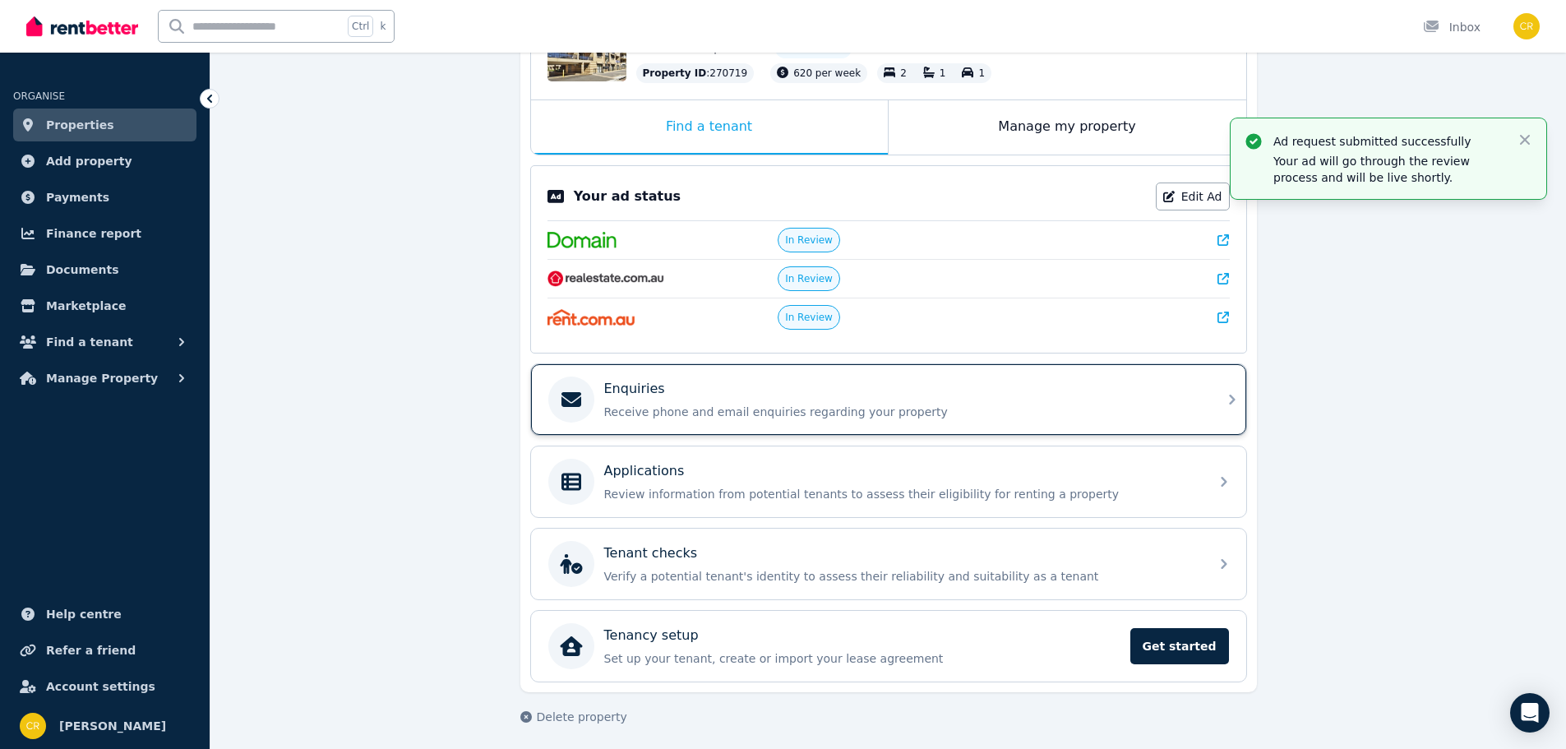
scroll to position [231, 0]
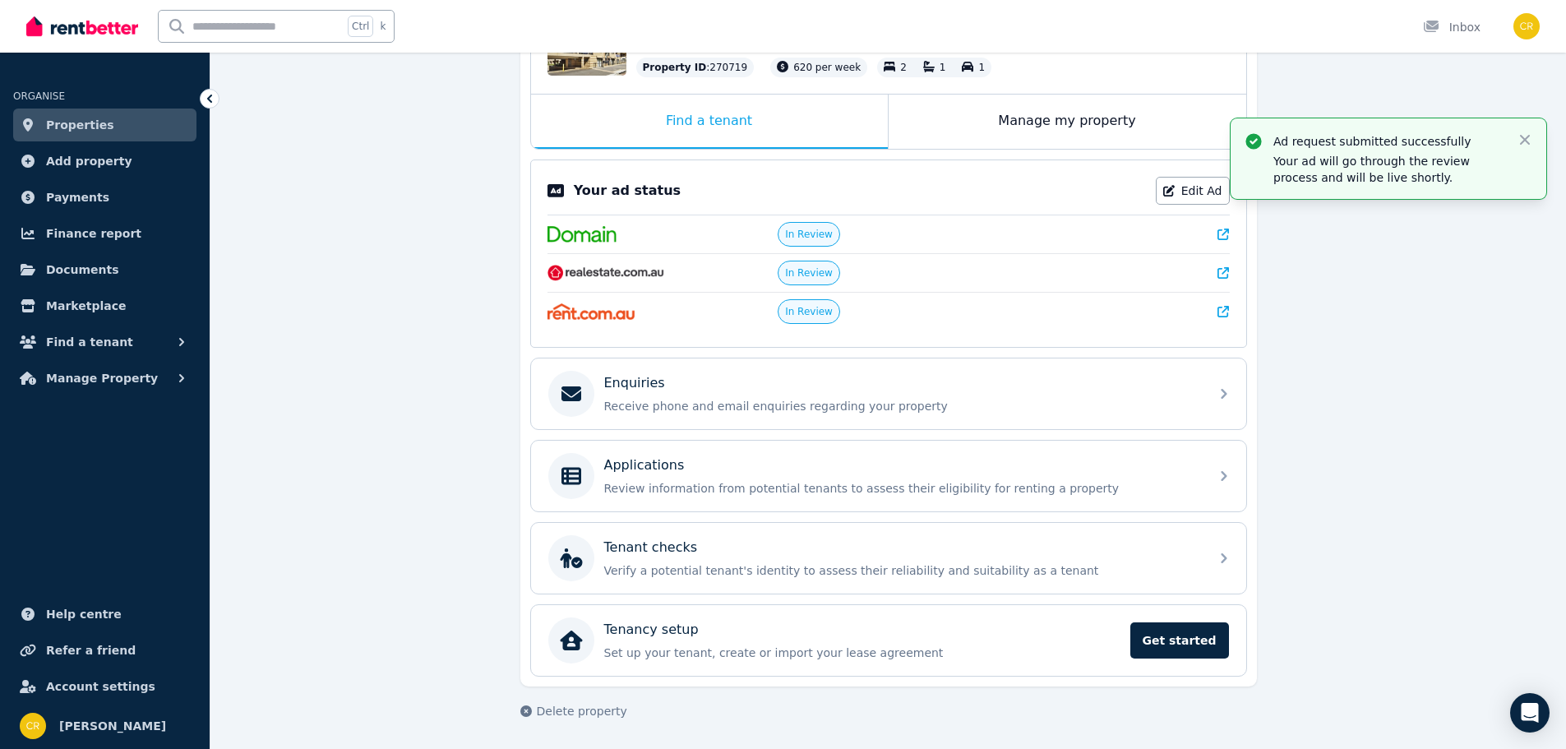
click at [62, 121] on span "Properties" at bounding box center [80, 125] width 68 height 20
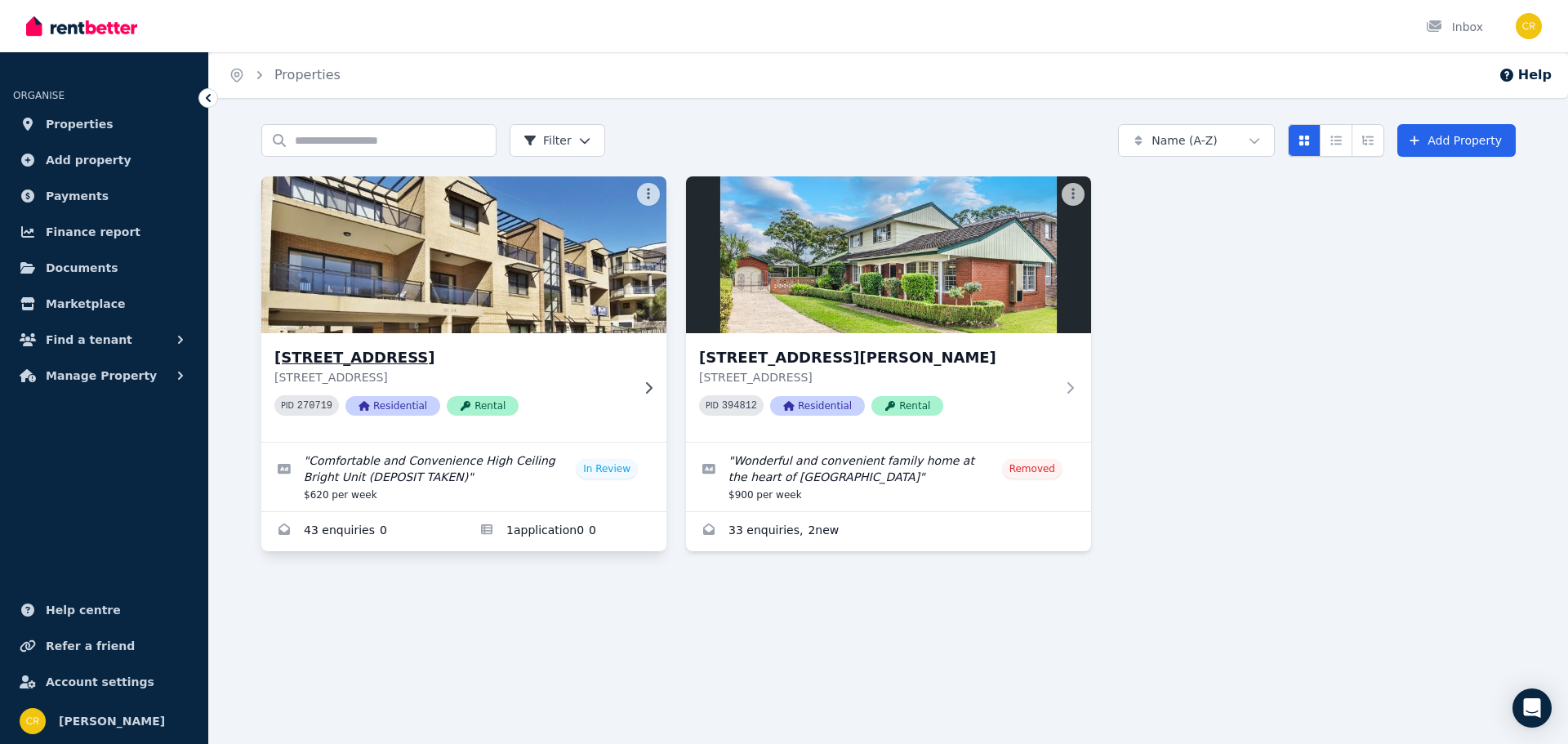
click at [591, 251] on img at bounding box center [464, 254] width 425 height 165
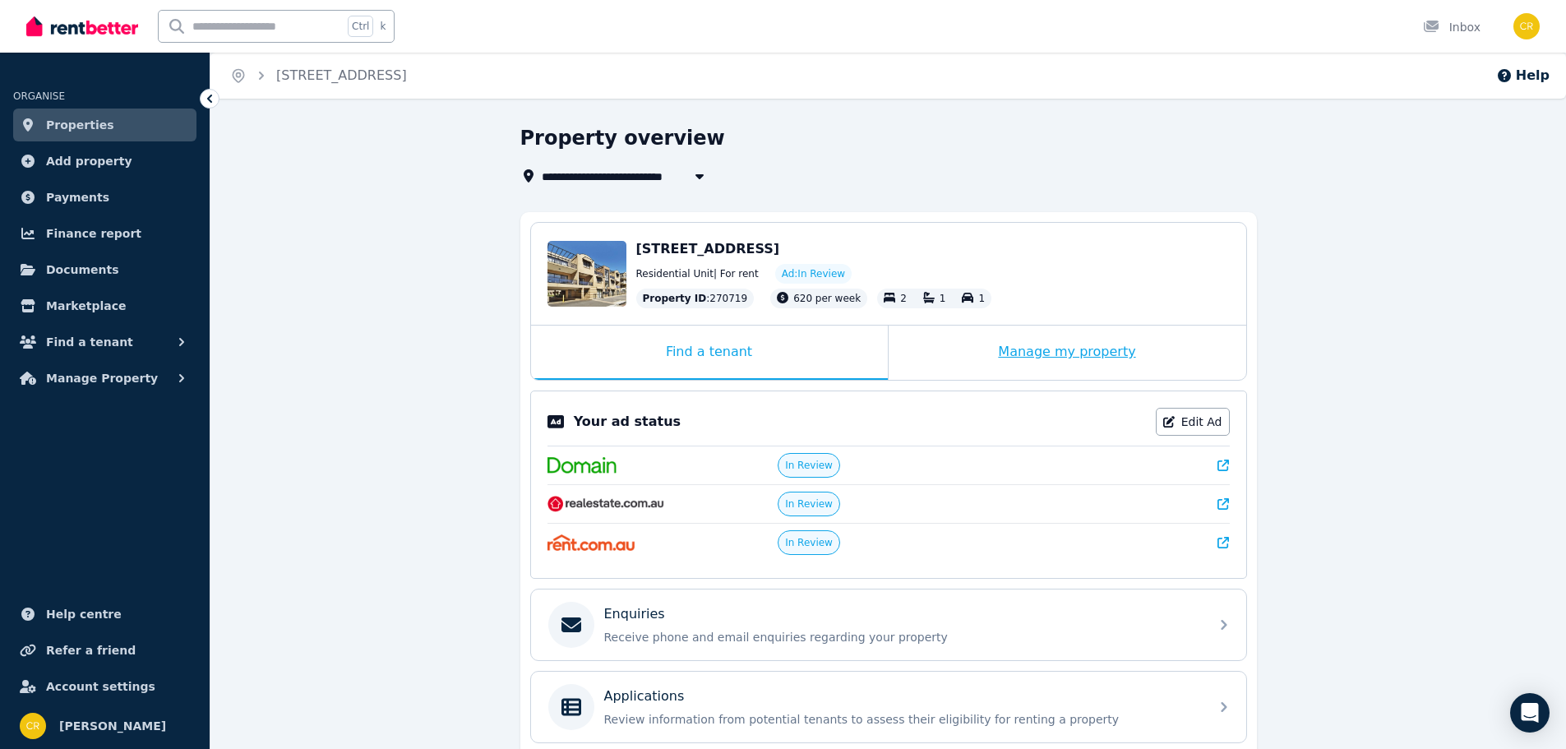
click at [1091, 358] on div "Manage my property" at bounding box center [1068, 353] width 358 height 54
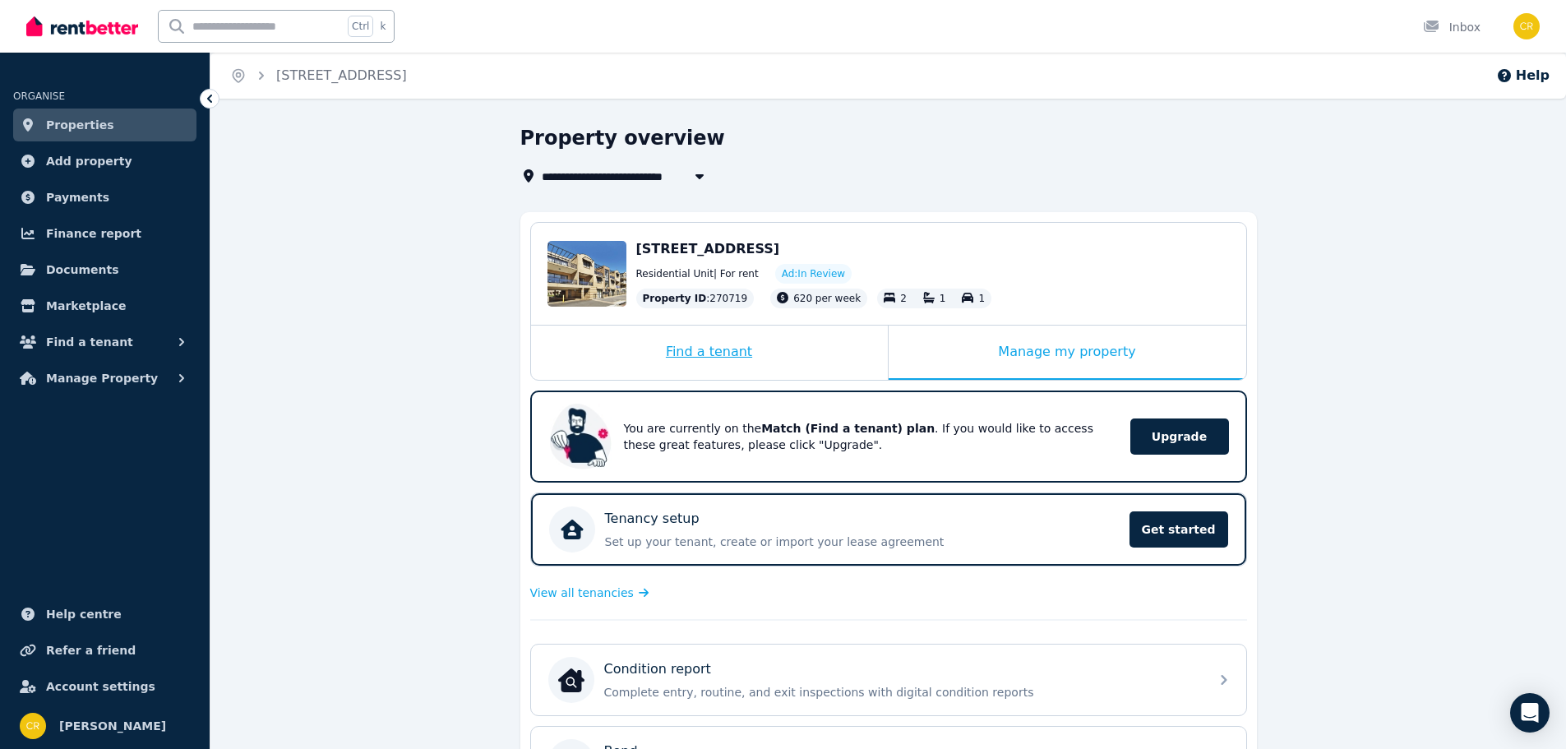
click at [752, 356] on div "Find a tenant" at bounding box center [709, 353] width 357 height 54
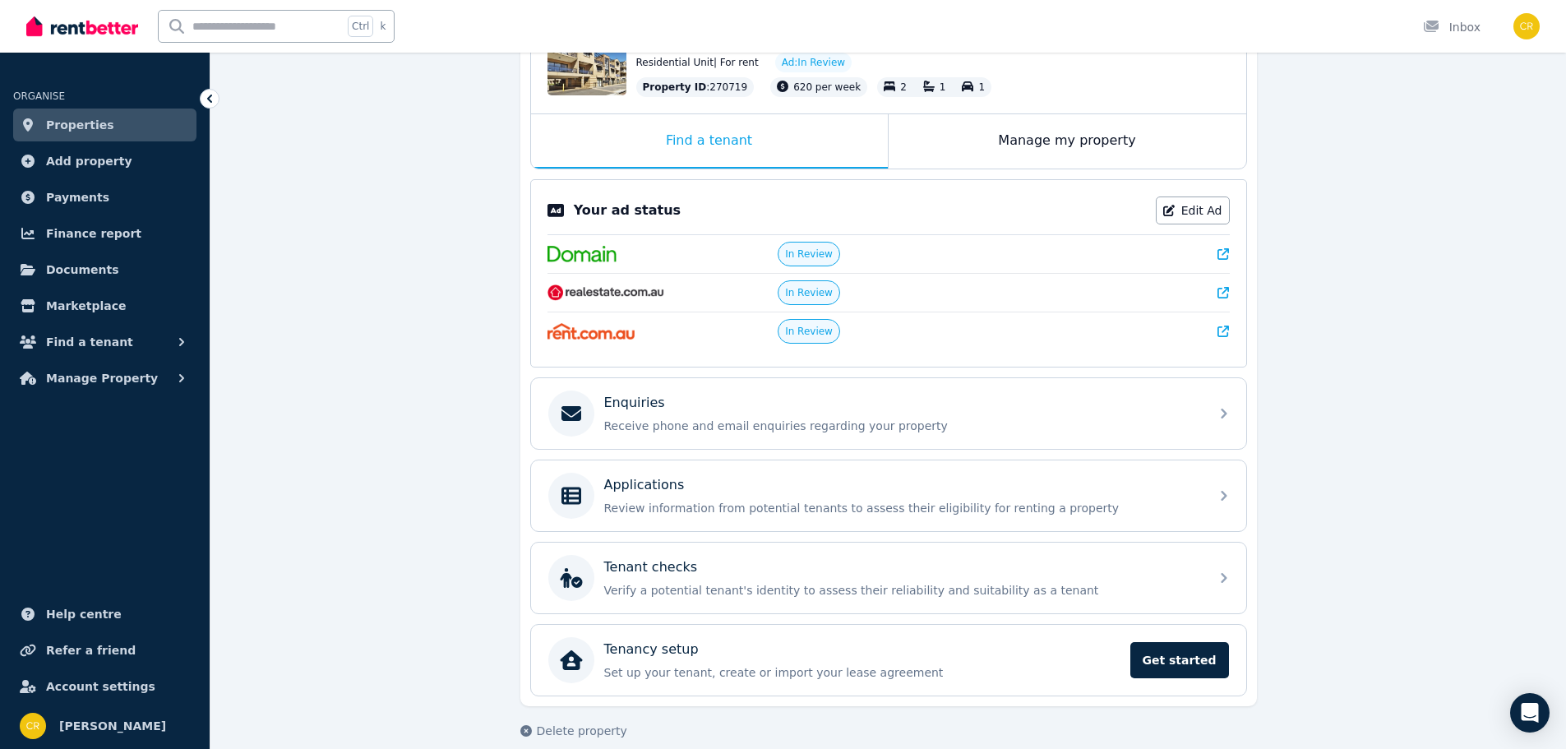
scroll to position [231, 0]
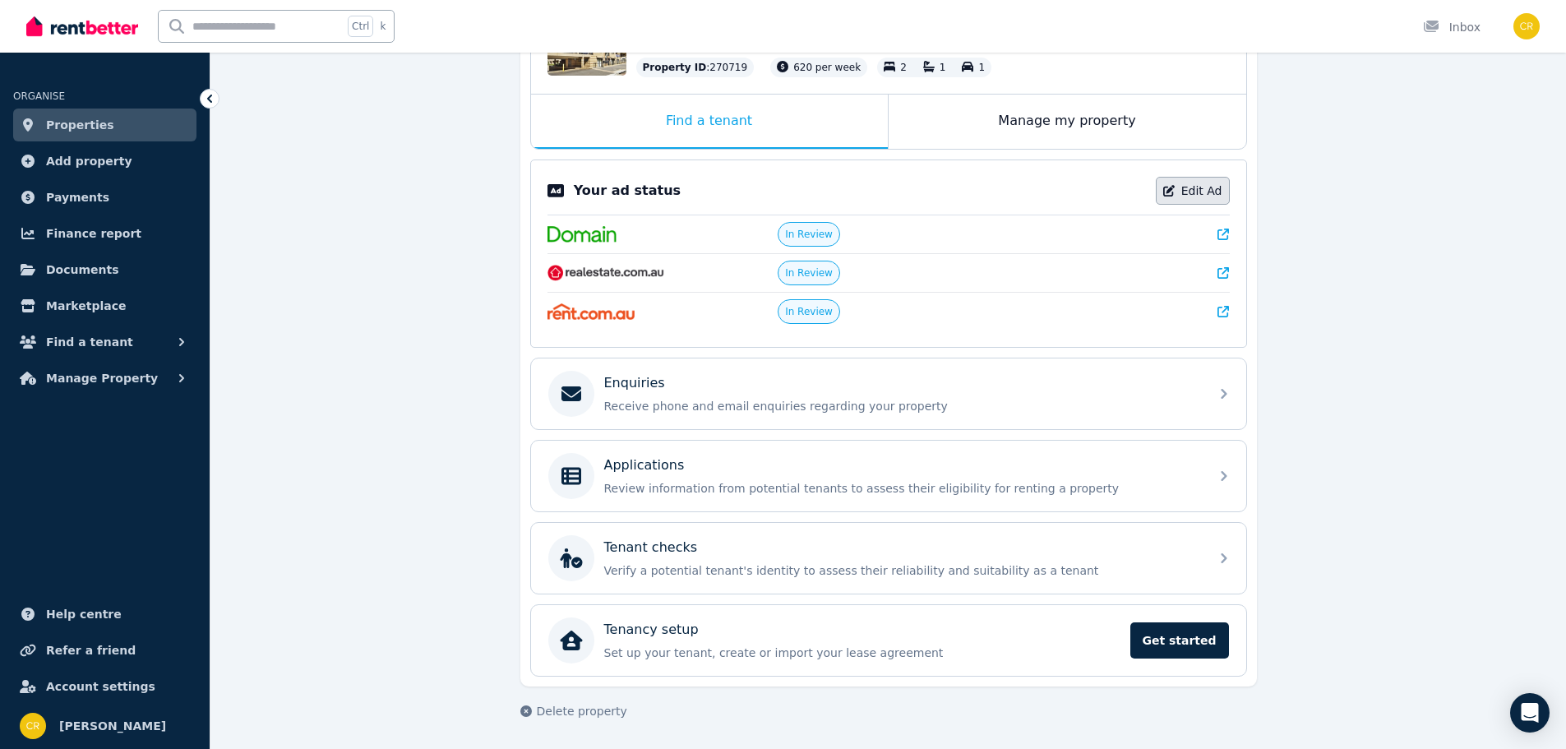
click at [1215, 187] on link "Edit Ad" at bounding box center [1193, 191] width 74 height 28
select select "**********"
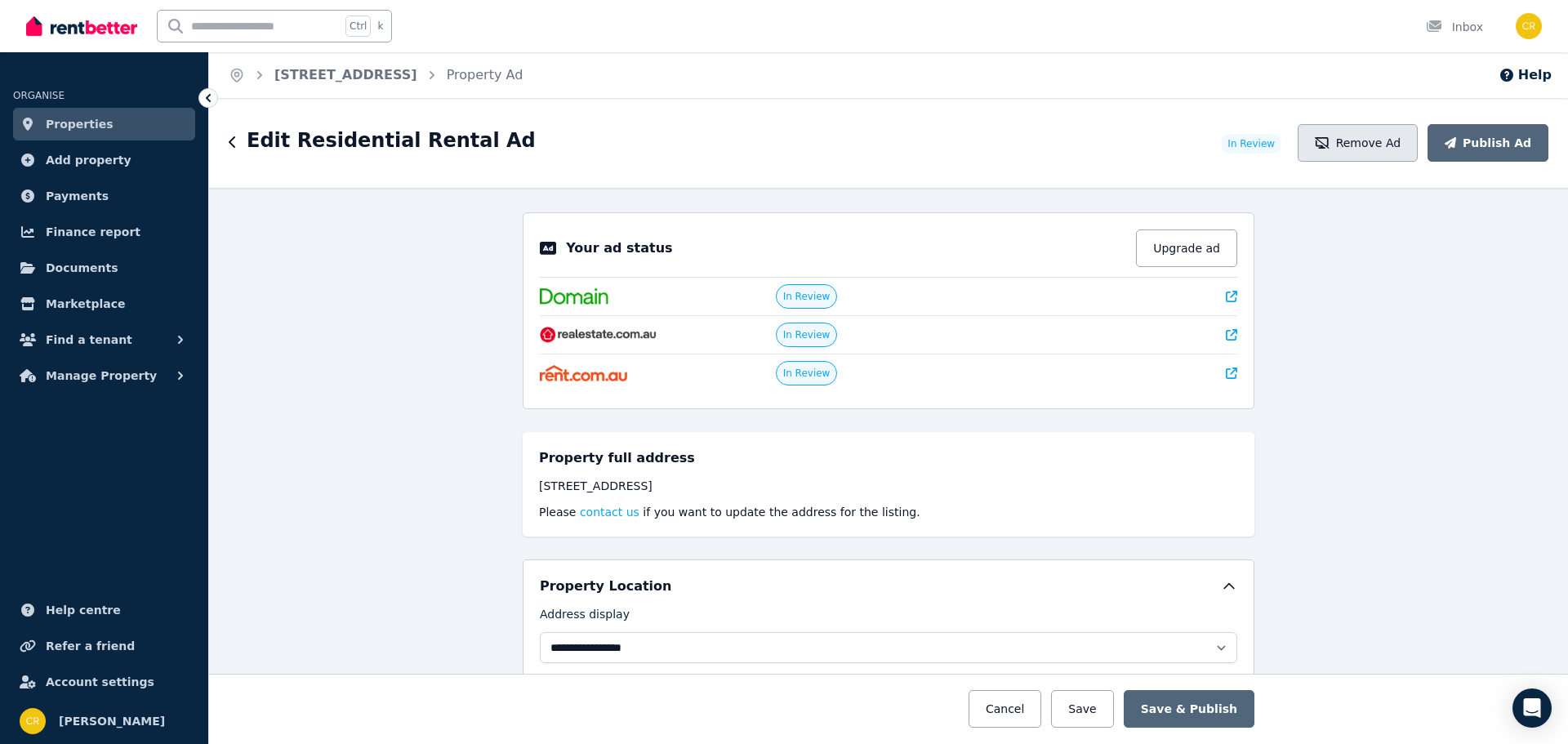
click at [1380, 139] on button "Remove Ad" at bounding box center [1357, 143] width 120 height 38
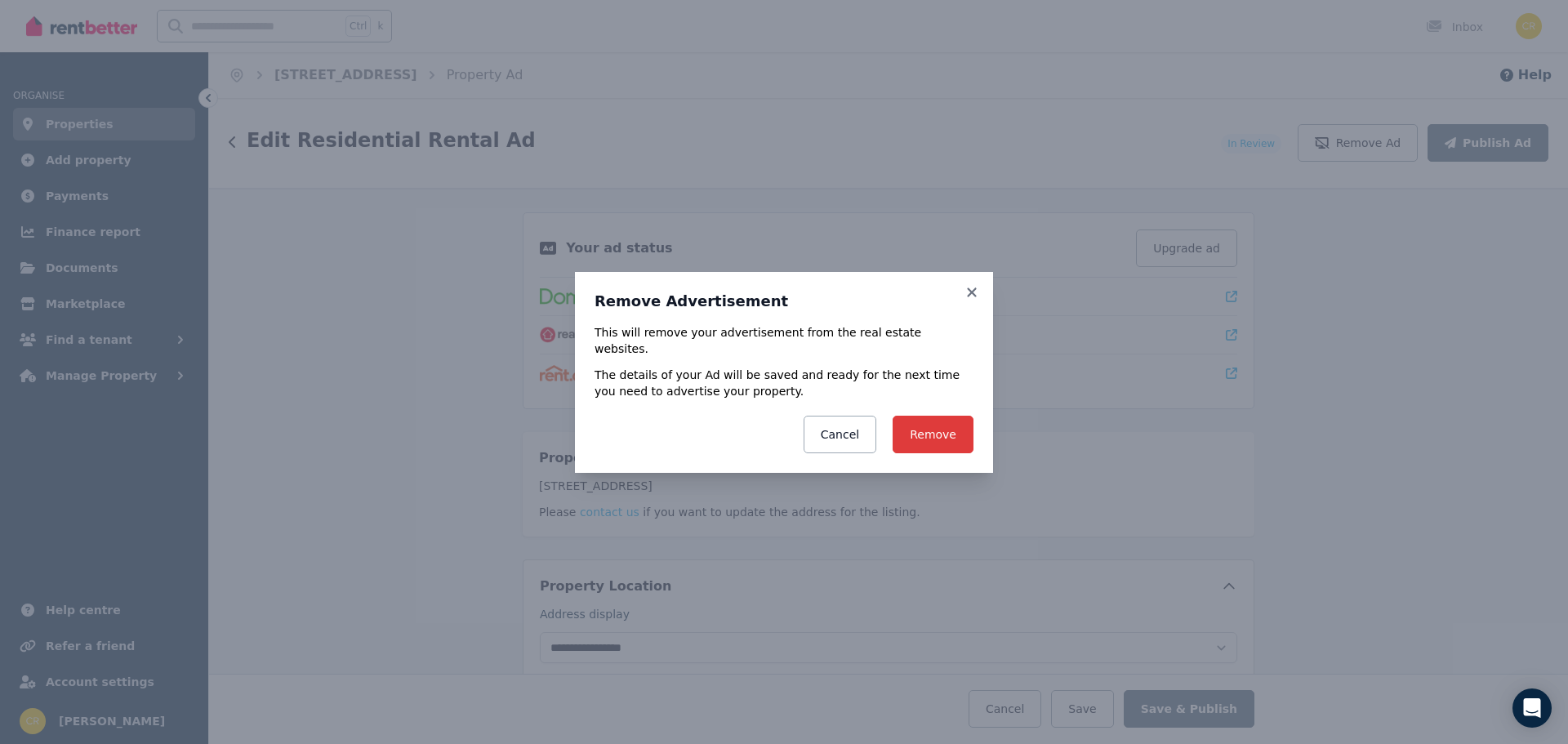
click at [938, 424] on button "Remove" at bounding box center [933, 434] width 80 height 38
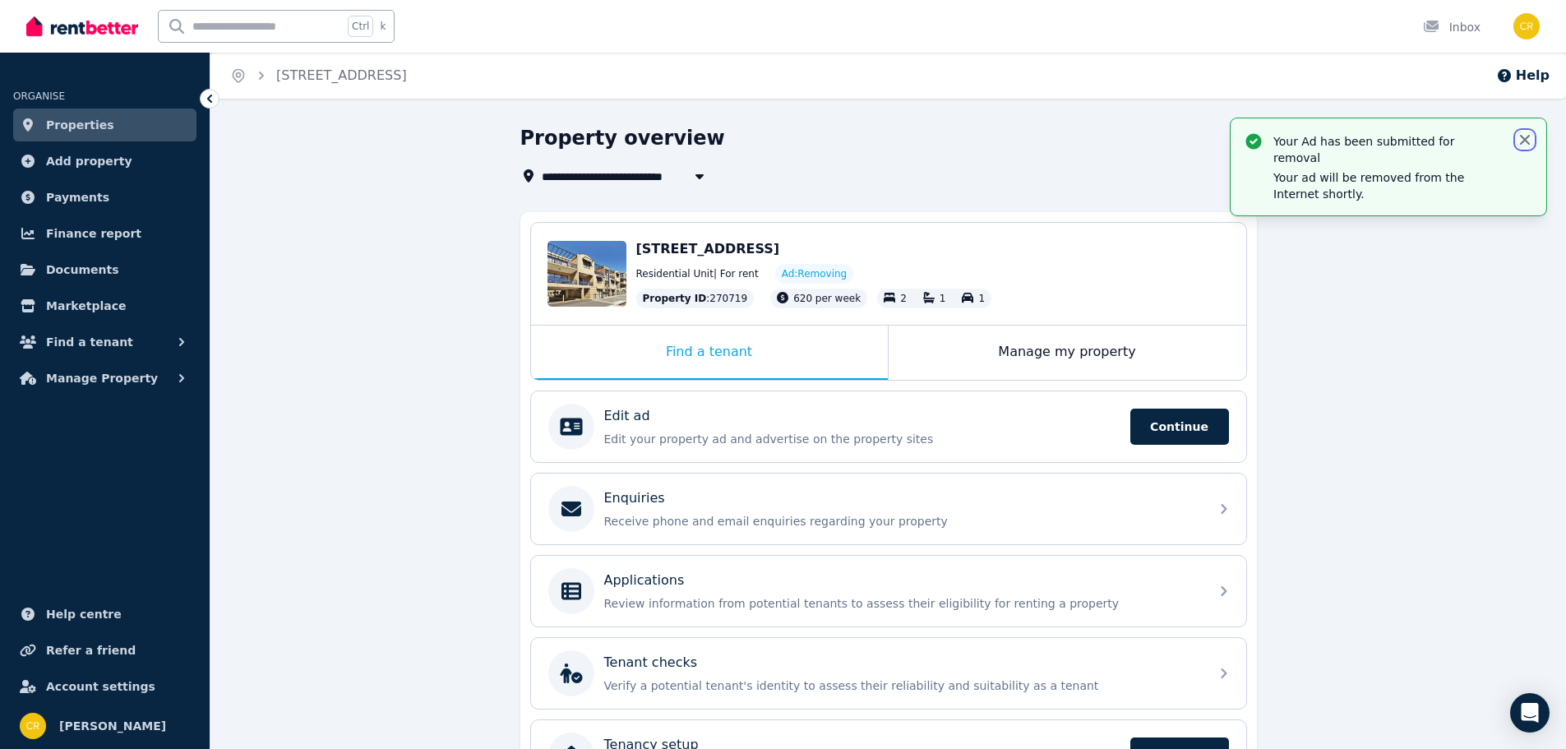
click at [1527, 138] on icon "button" at bounding box center [1525, 140] width 10 height 10
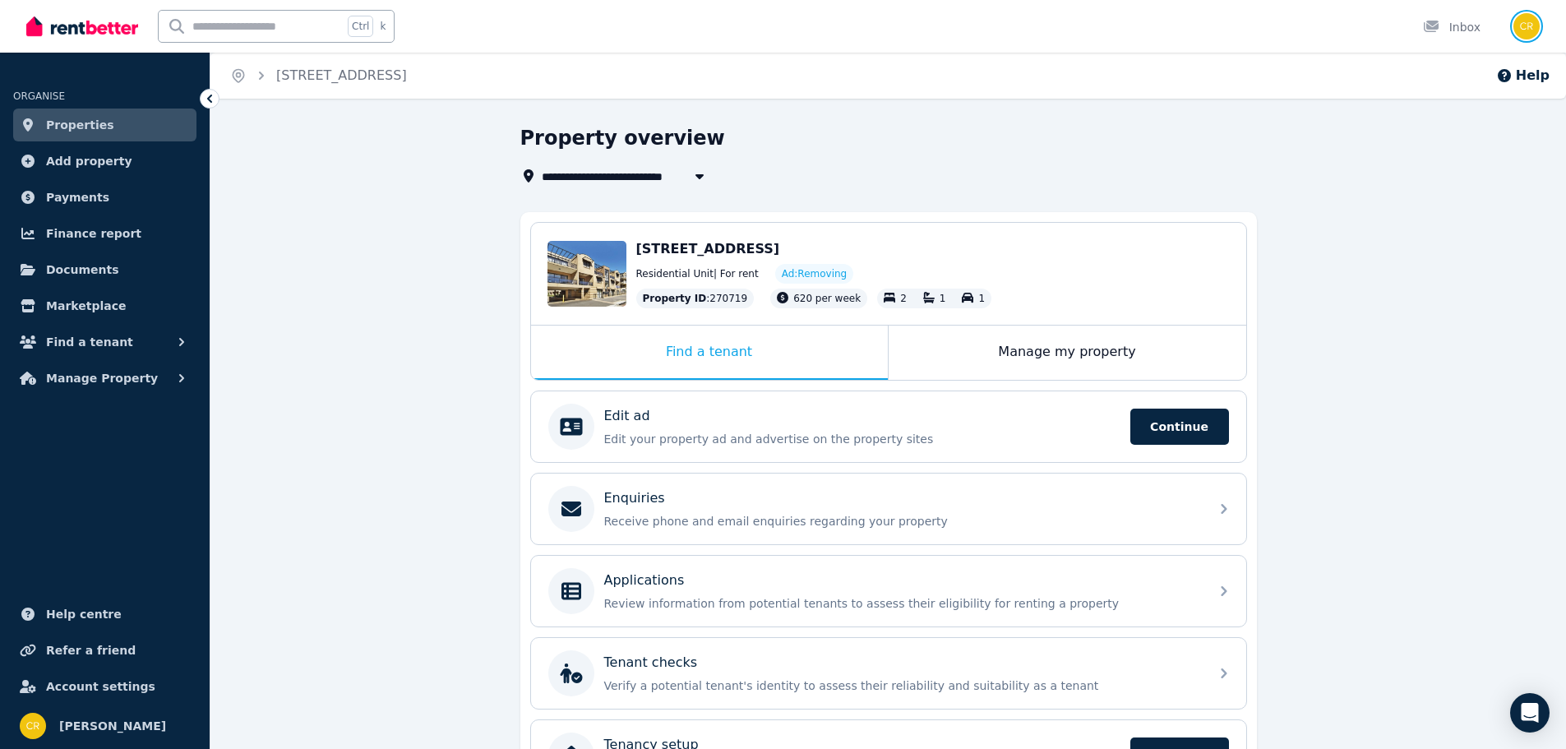
click at [1525, 28] on img "button" at bounding box center [1526, 26] width 26 height 26
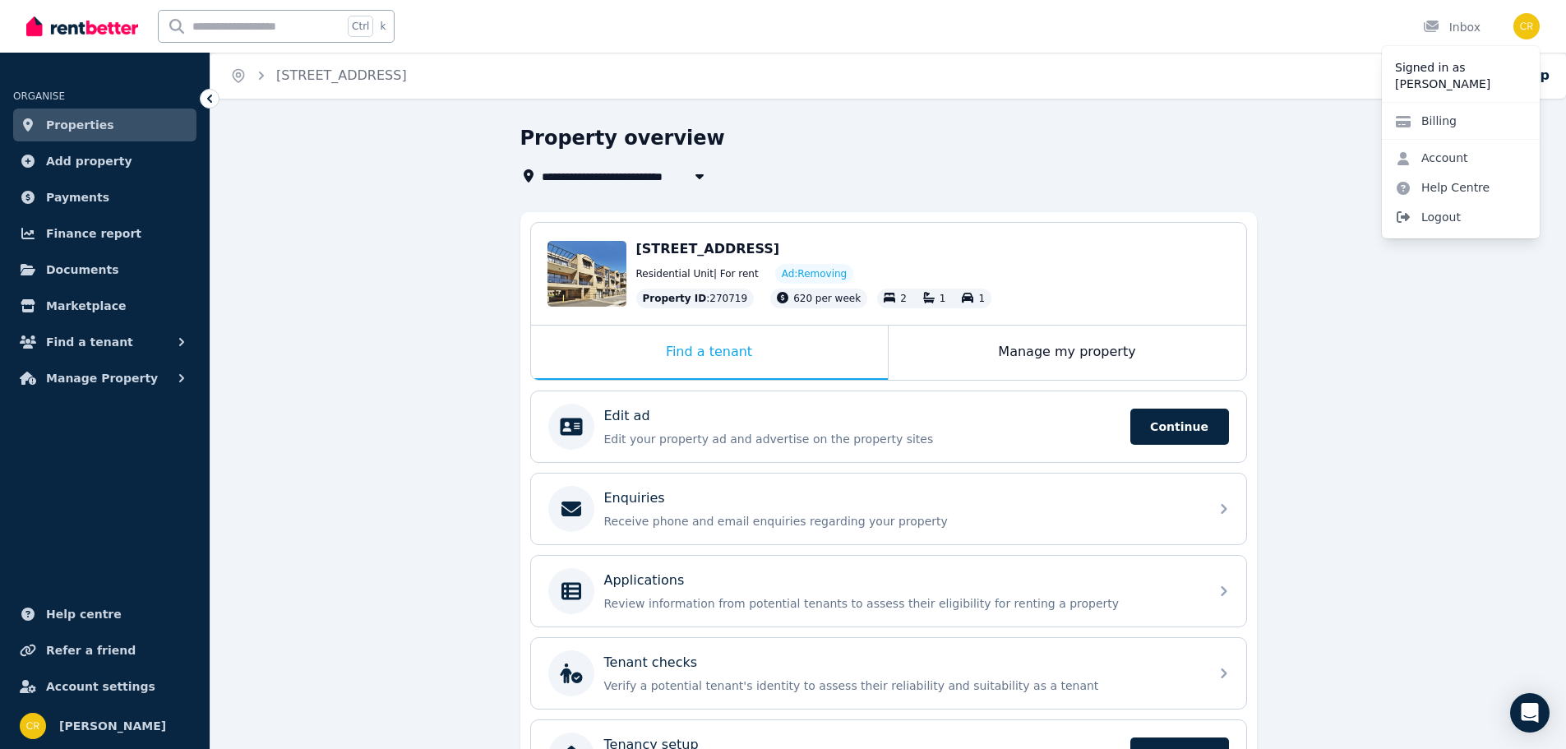
click at [1434, 214] on span "Logout" at bounding box center [1461, 217] width 158 height 30
